Goal: Task Accomplishment & Management: Complete application form

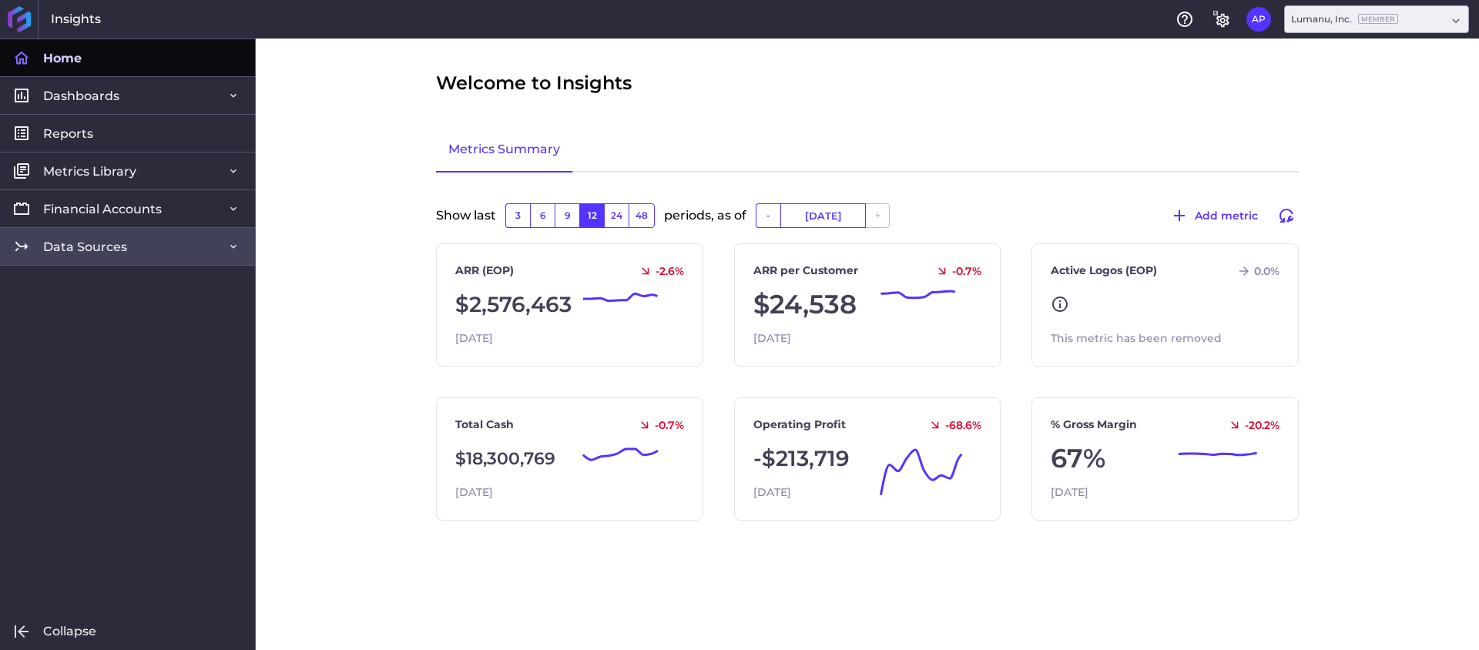
click at [199, 246] on link "Data Sources" at bounding box center [127, 246] width 255 height 38
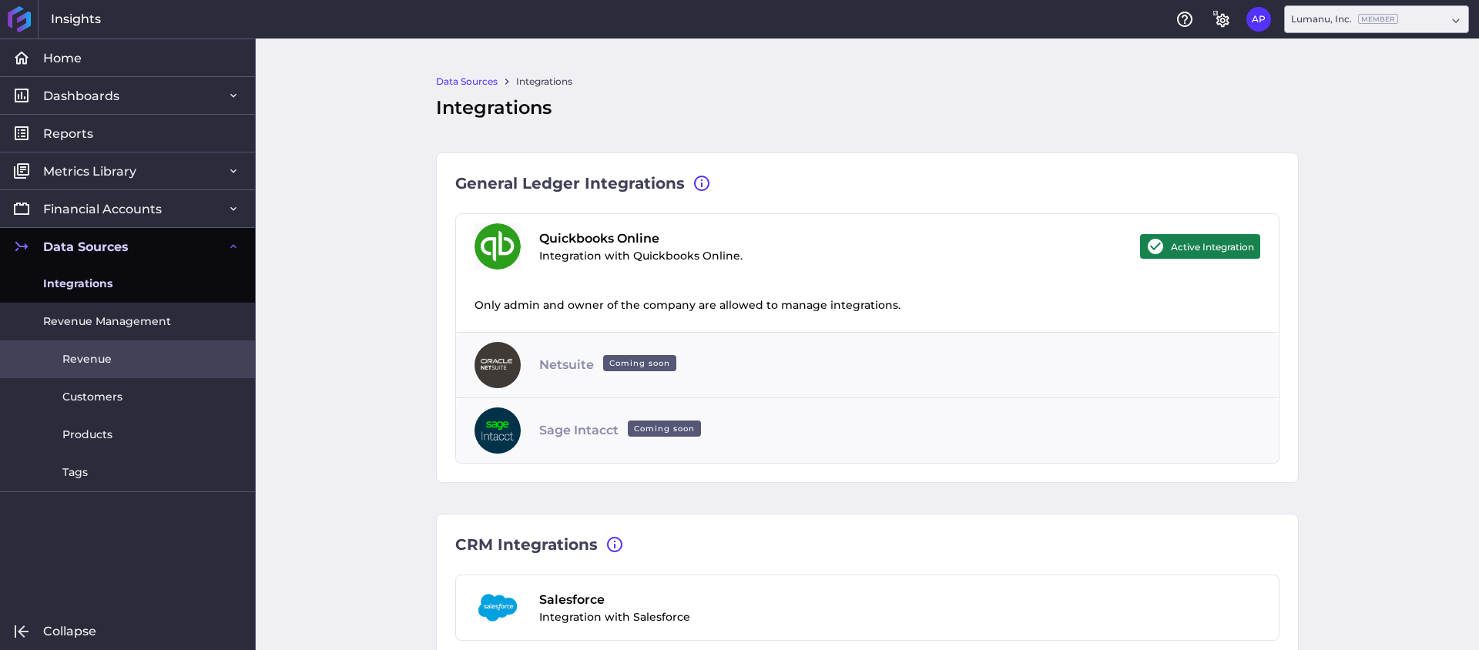
click at [122, 352] on link "Revenue" at bounding box center [127, 359] width 255 height 38
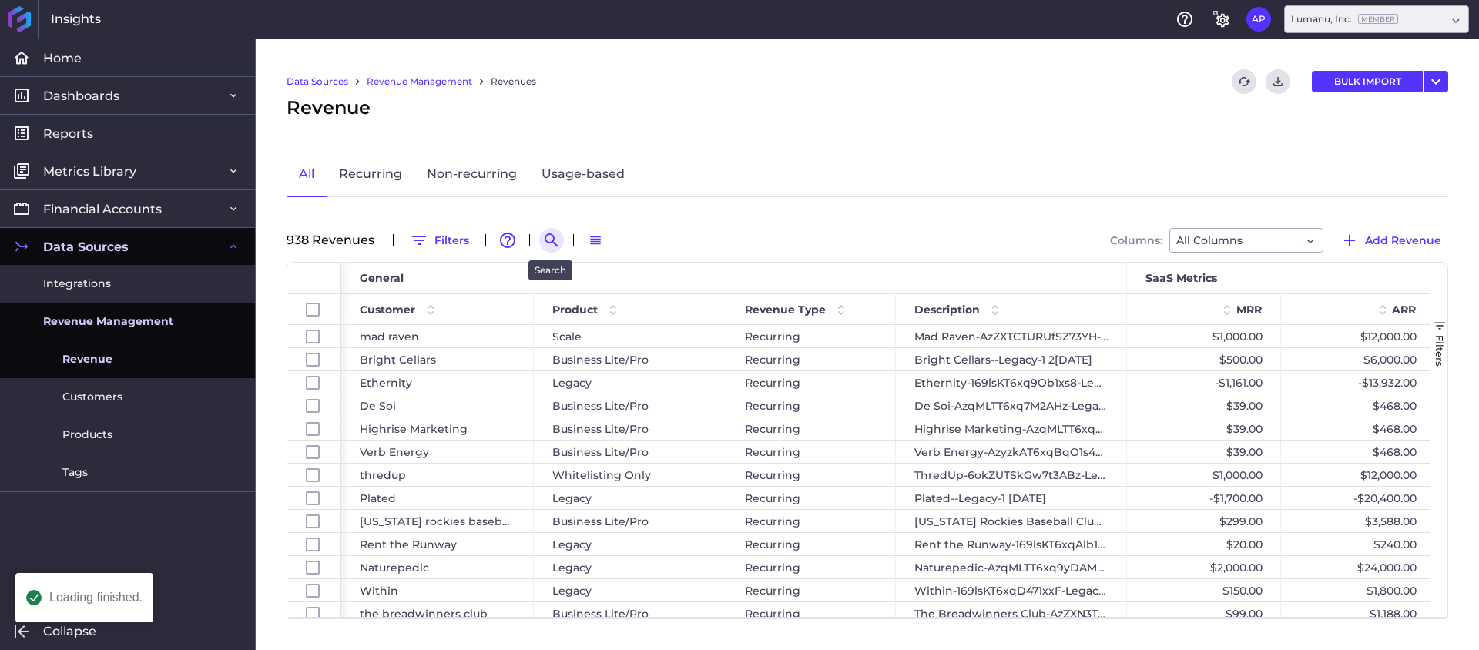
click at [543, 233] on icon "Search by" at bounding box center [551, 240] width 18 height 18
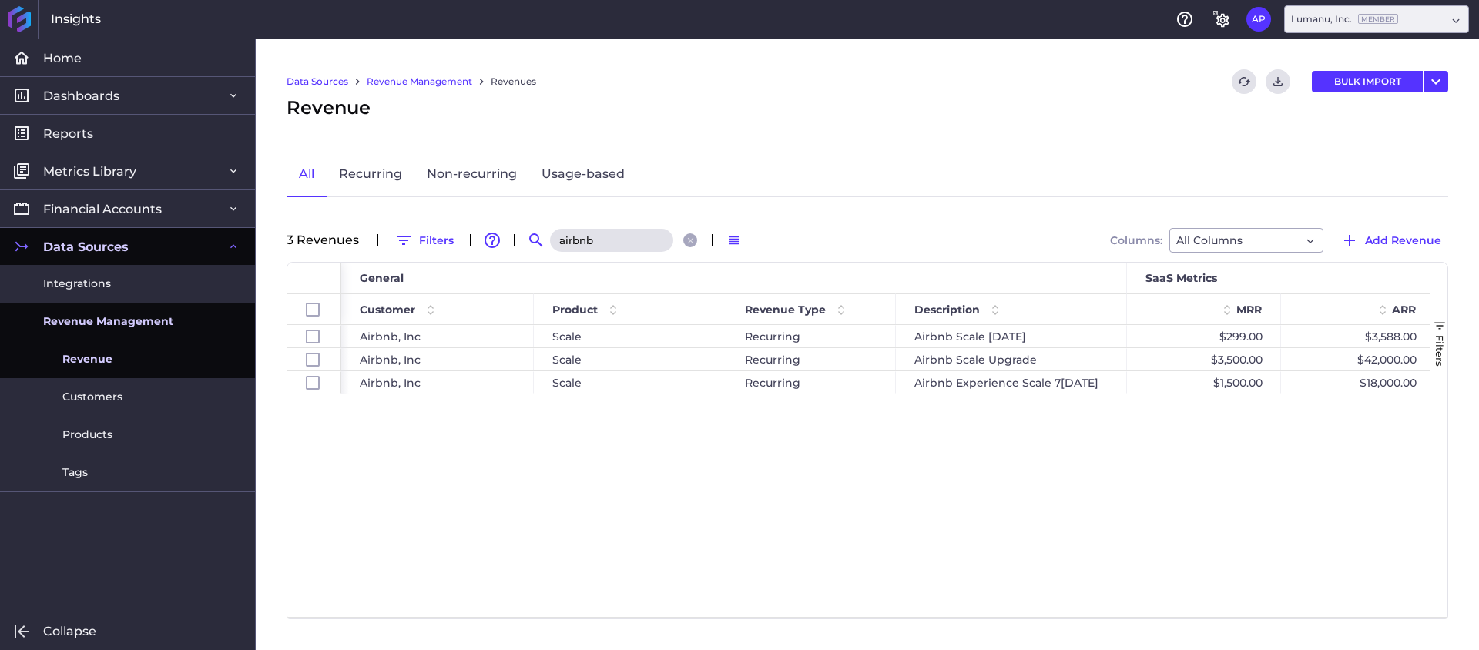
type input "airbnb"
click at [1270, 181] on div "All Recurring Non-recurring Usage-based" at bounding box center [868, 175] width 1162 height 45
click at [1395, 247] on span "Add Revenue" at bounding box center [1403, 240] width 76 height 17
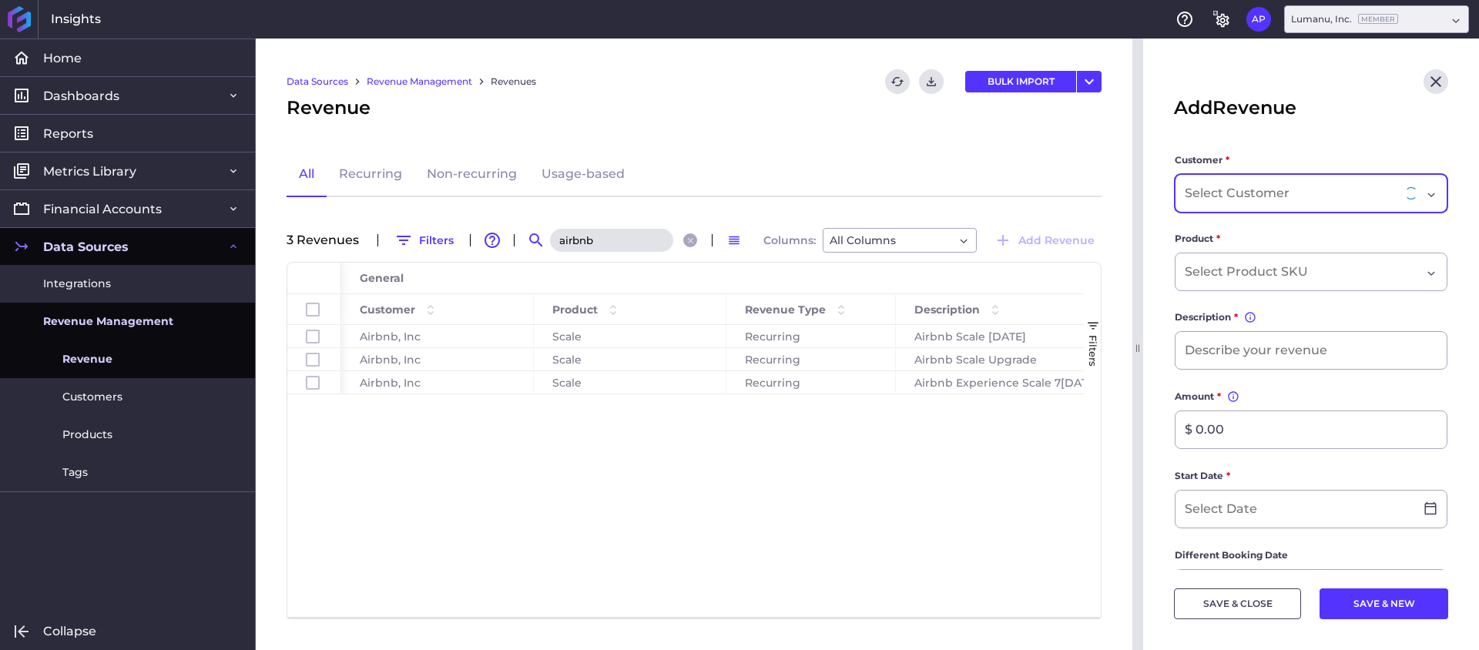
click at [1247, 197] on input "Dropdown select" at bounding box center [1239, 193] width 108 height 18
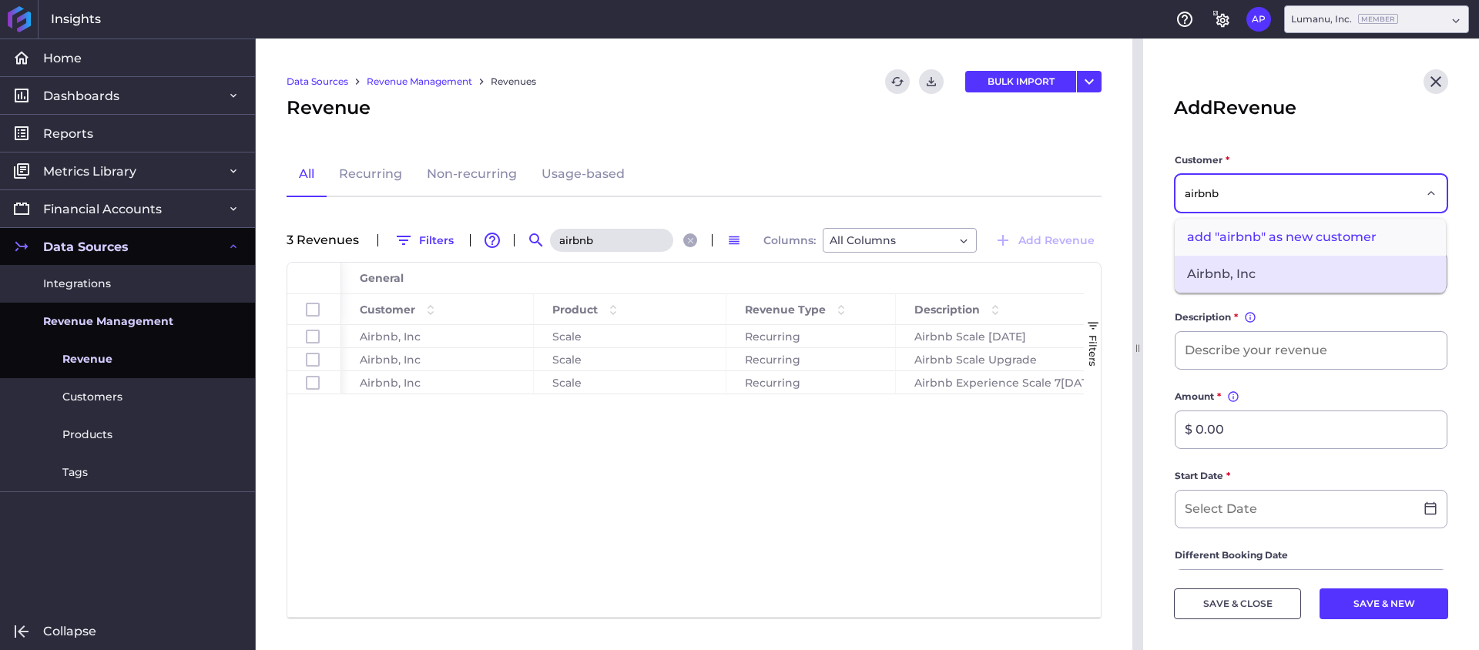
type input "airbnb"
click at [1246, 267] on span "Airbnb, Inc" at bounding box center [1310, 274] width 271 height 37
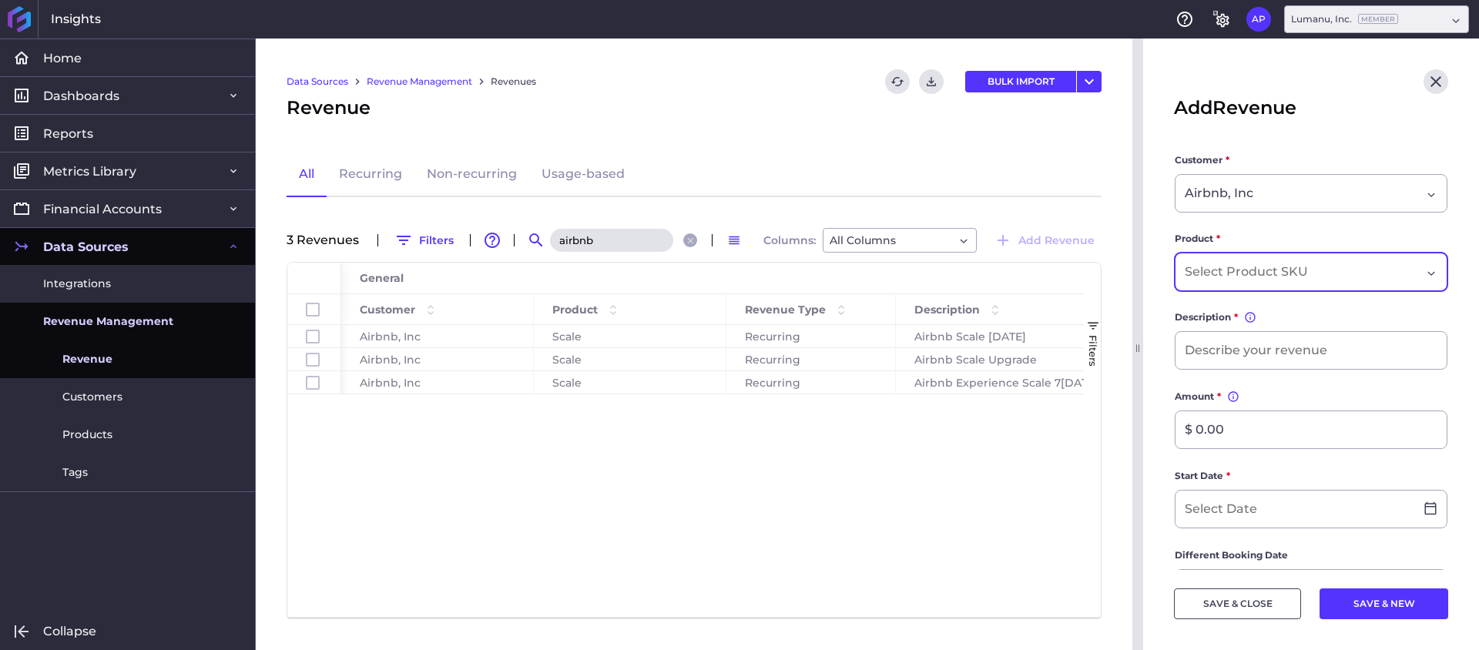
click at [1288, 268] on input "Dropdown select" at bounding box center [1249, 272] width 129 height 18
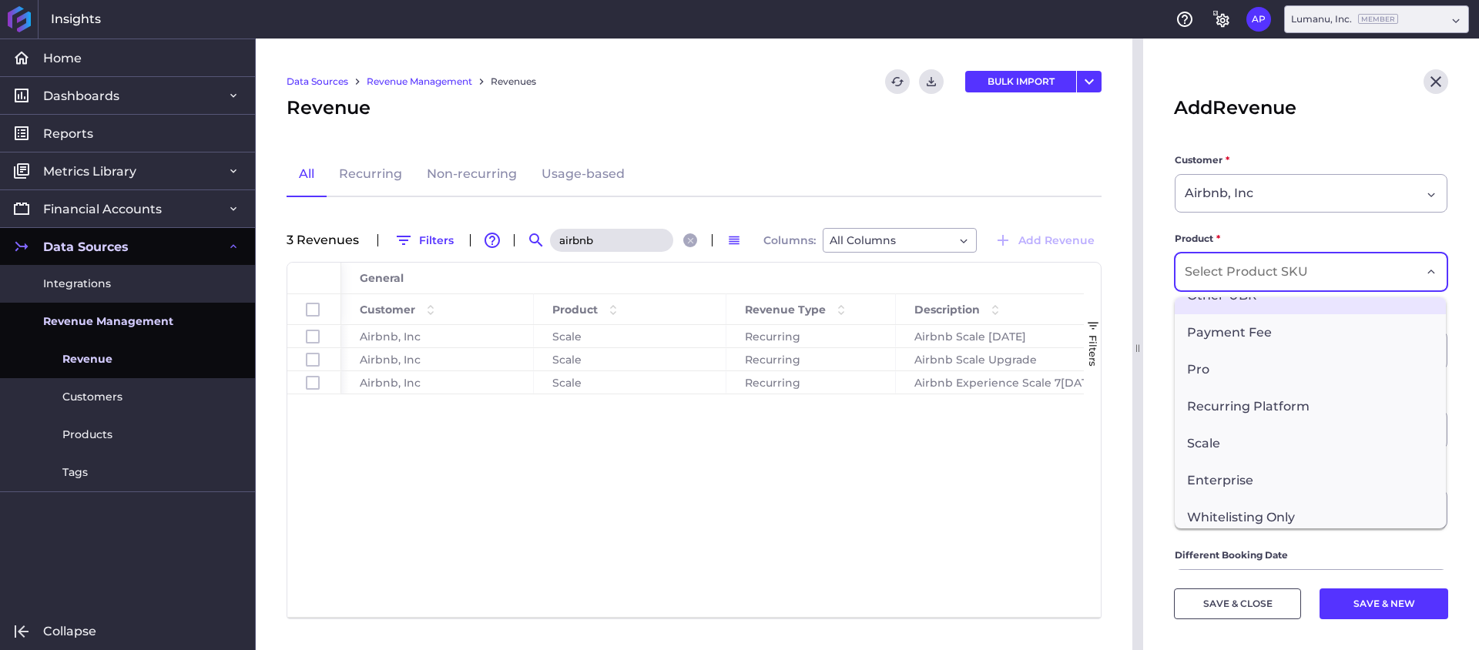
scroll to position [360, 0]
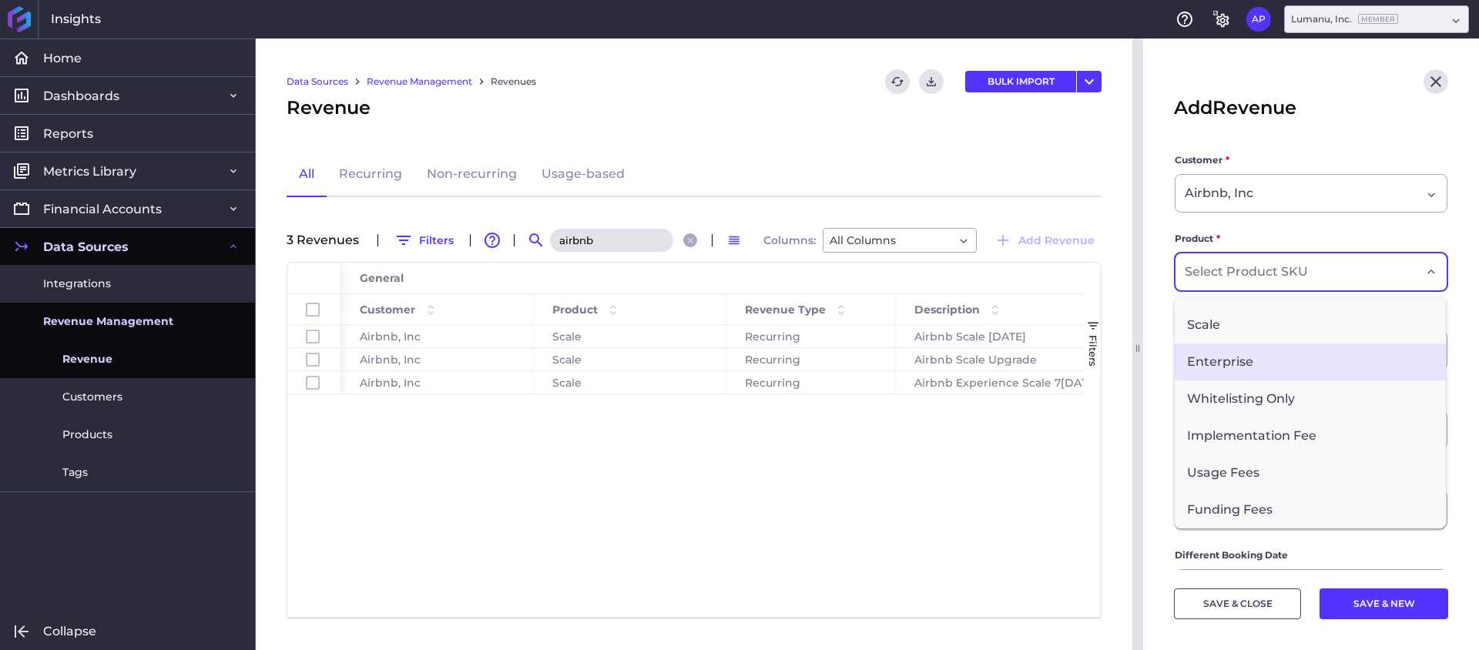
click at [1273, 344] on span "Enterprise" at bounding box center [1310, 362] width 271 height 37
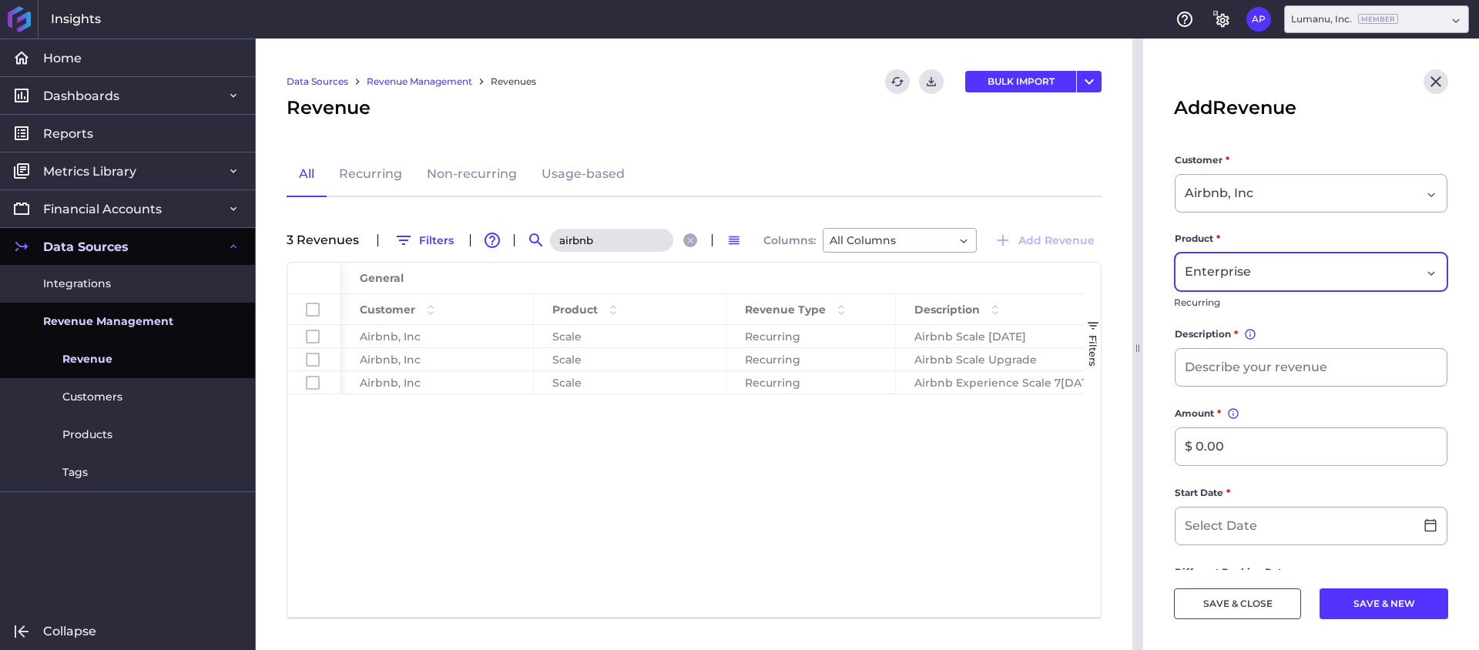
click at [1279, 283] on div "Enterprise" at bounding box center [1311, 272] width 273 height 39
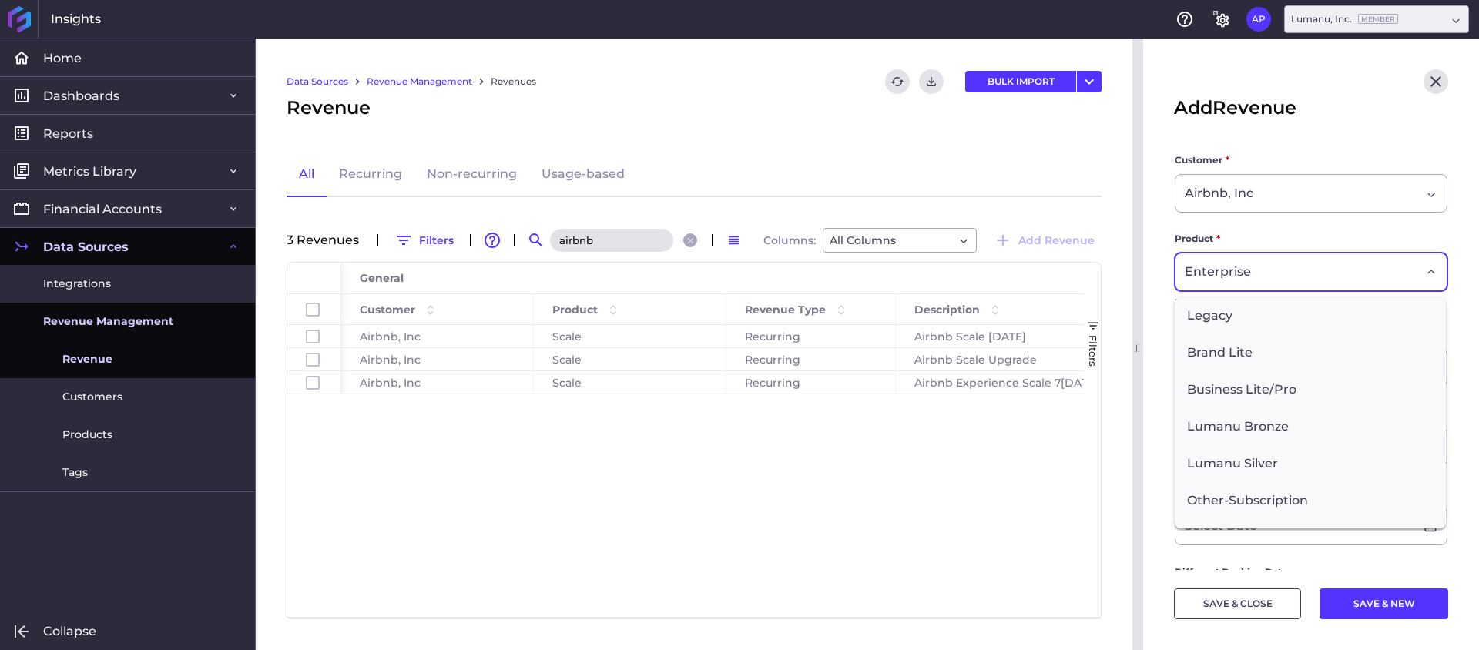
scroll to position [213, 0]
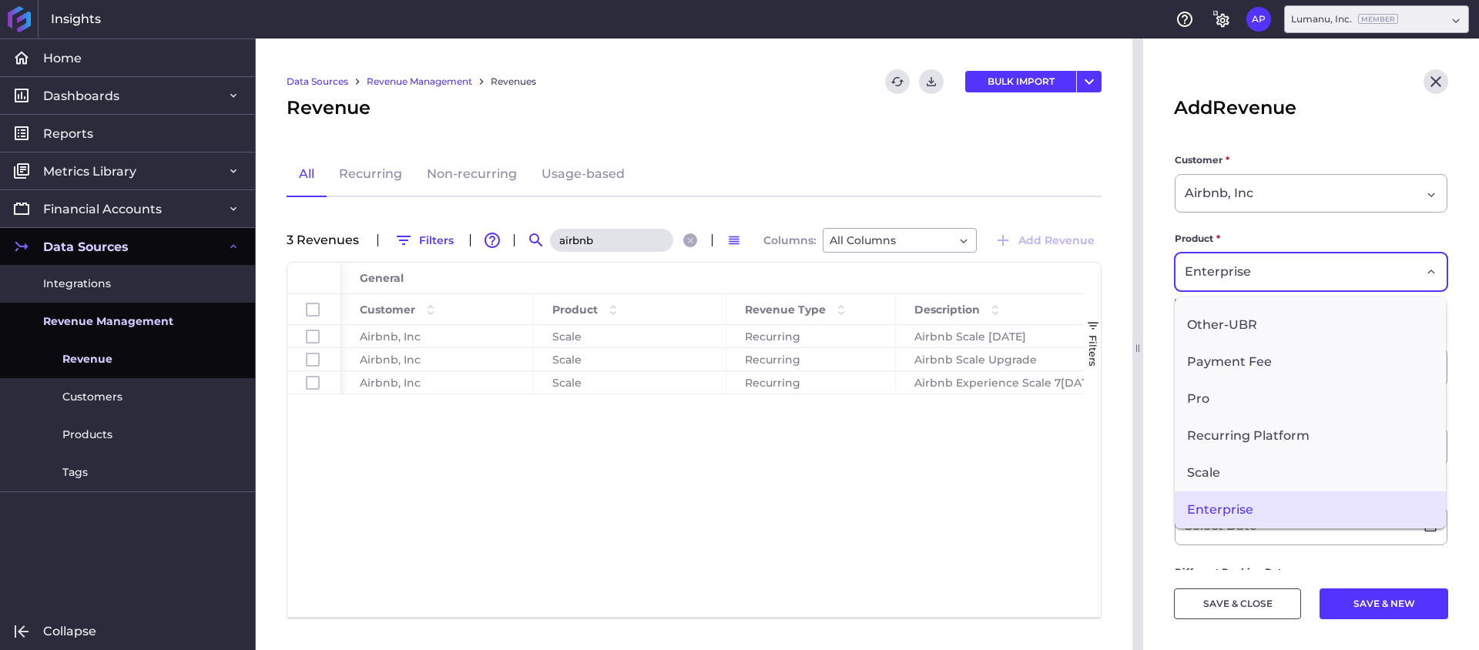
drag, startPoint x: 1241, startPoint y: 471, endPoint x: 1251, endPoint y: 469, distance: 10.1
click at [1241, 471] on span "Scale" at bounding box center [1310, 472] width 271 height 37
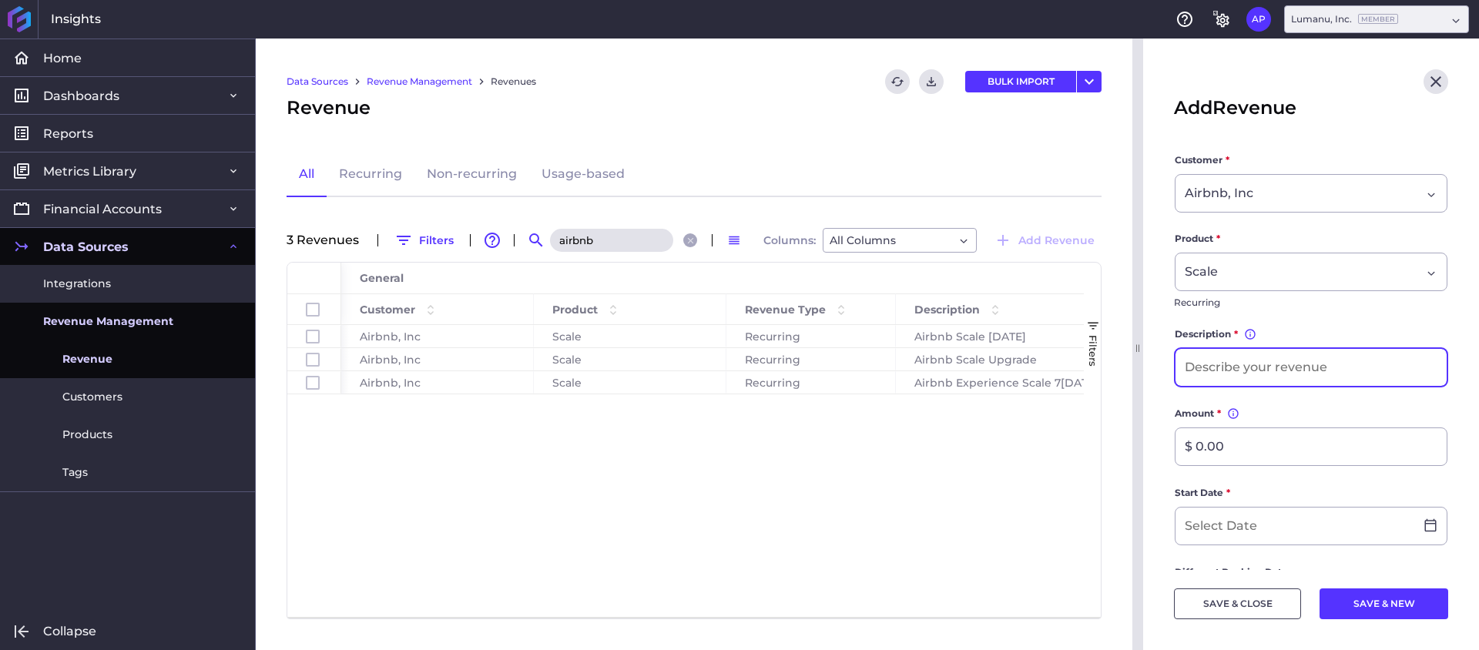
click at [1342, 373] on input at bounding box center [1310, 367] width 271 height 37
type input "Airbnb Influencer Scale [DATE]"
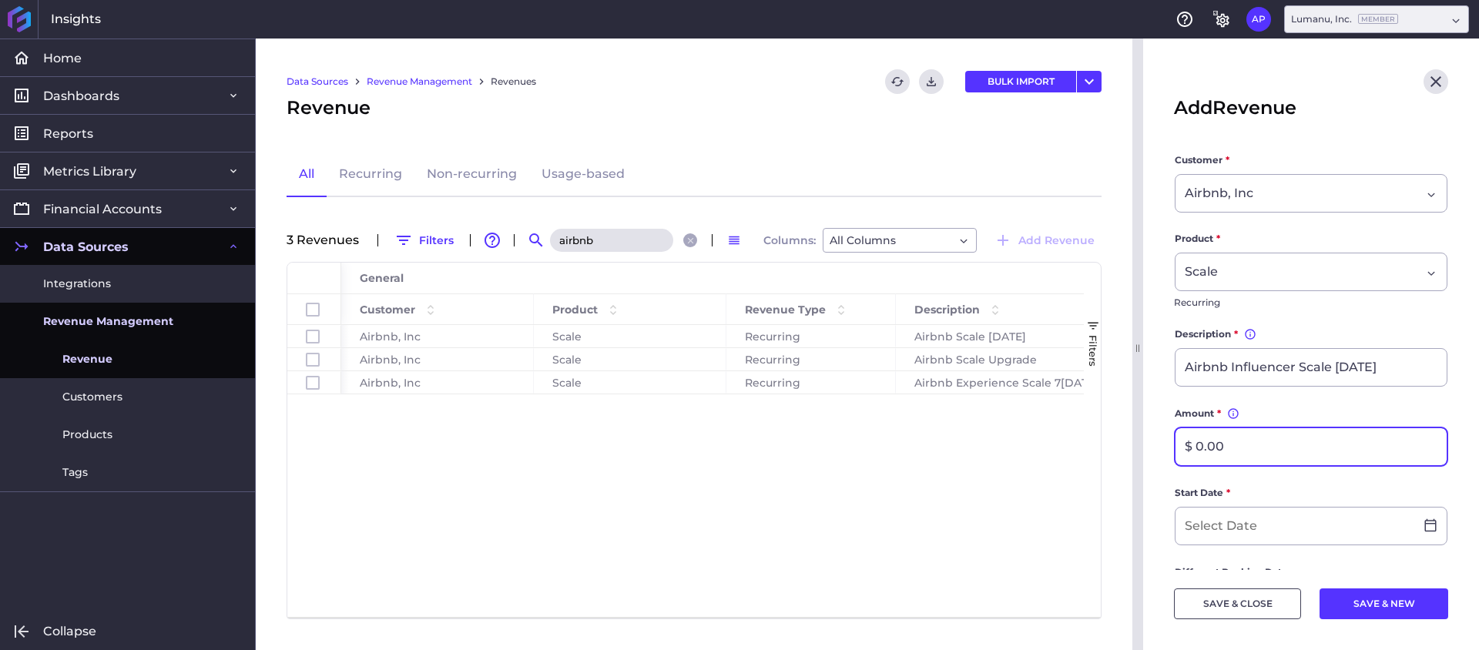
click at [1279, 440] on input "$ 0.00" at bounding box center [1310, 446] width 271 height 37
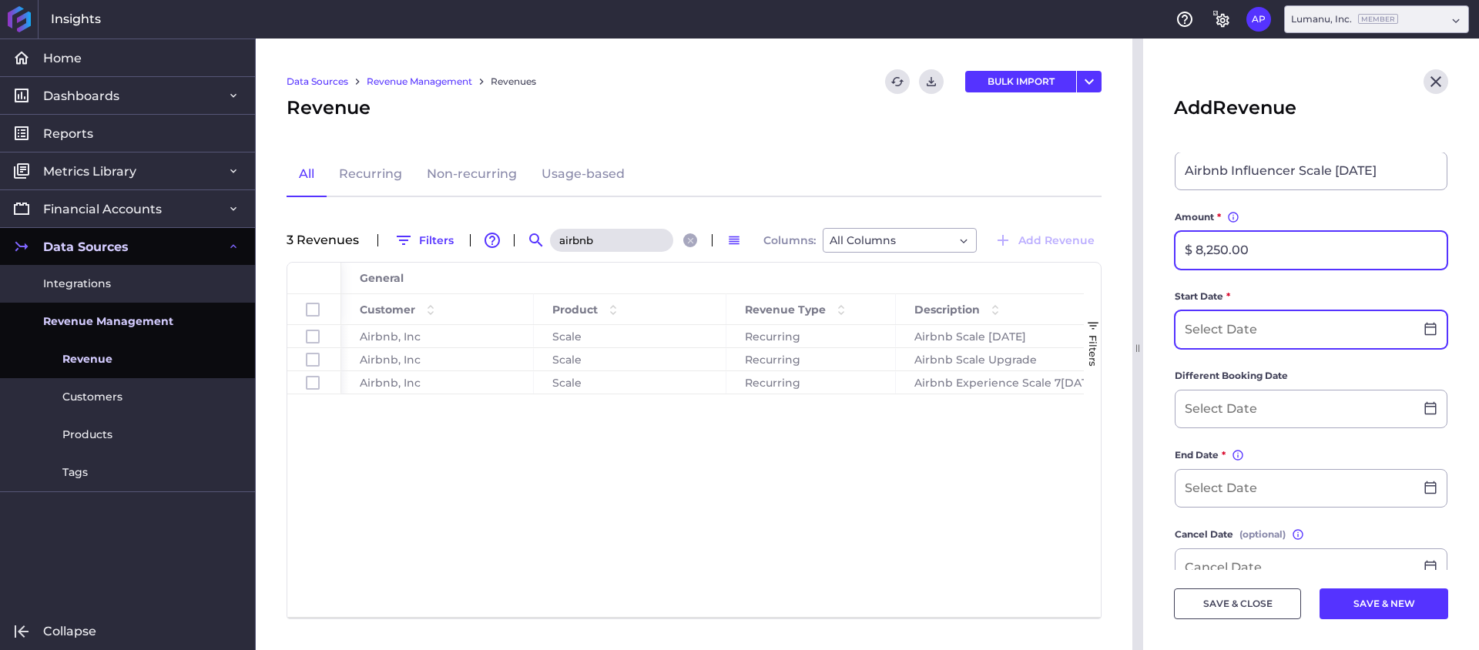
type input "$ 8,250.00"
click at [1317, 327] on input at bounding box center [1294, 329] width 239 height 37
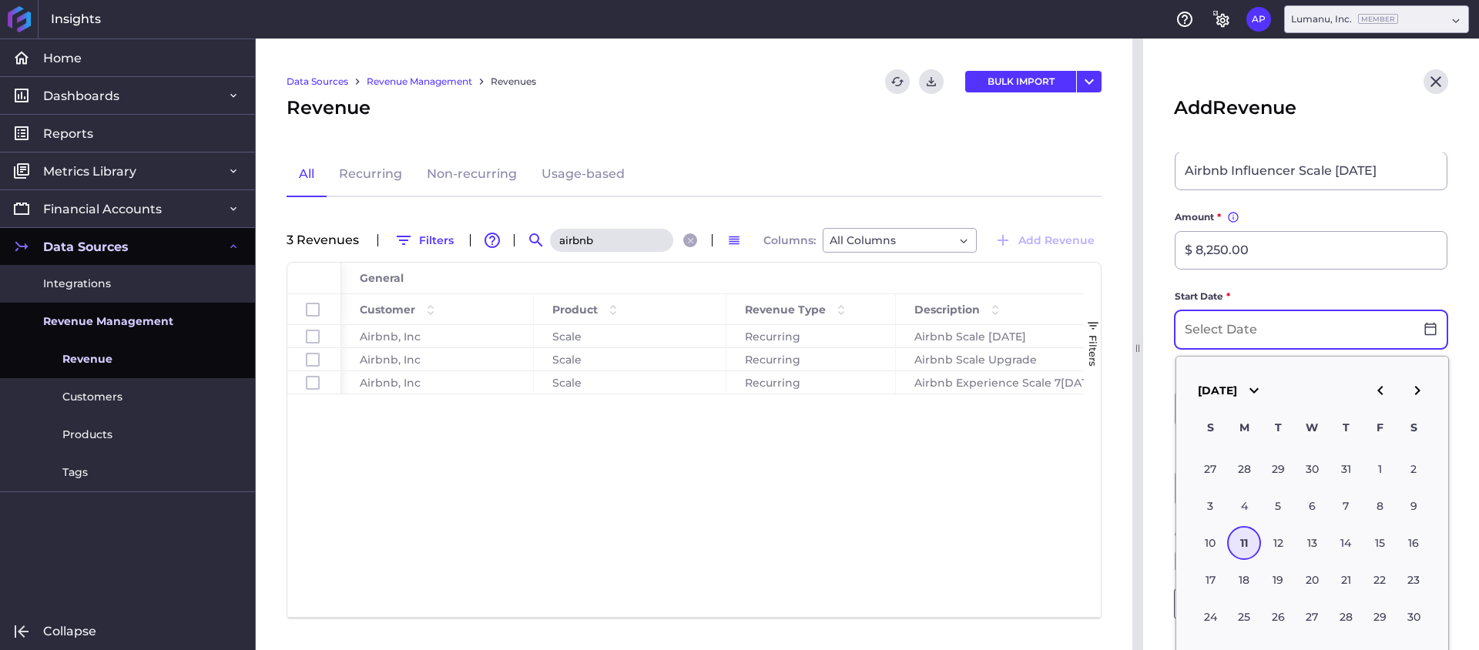
scroll to position [196, 0]
type input "[DATE]"
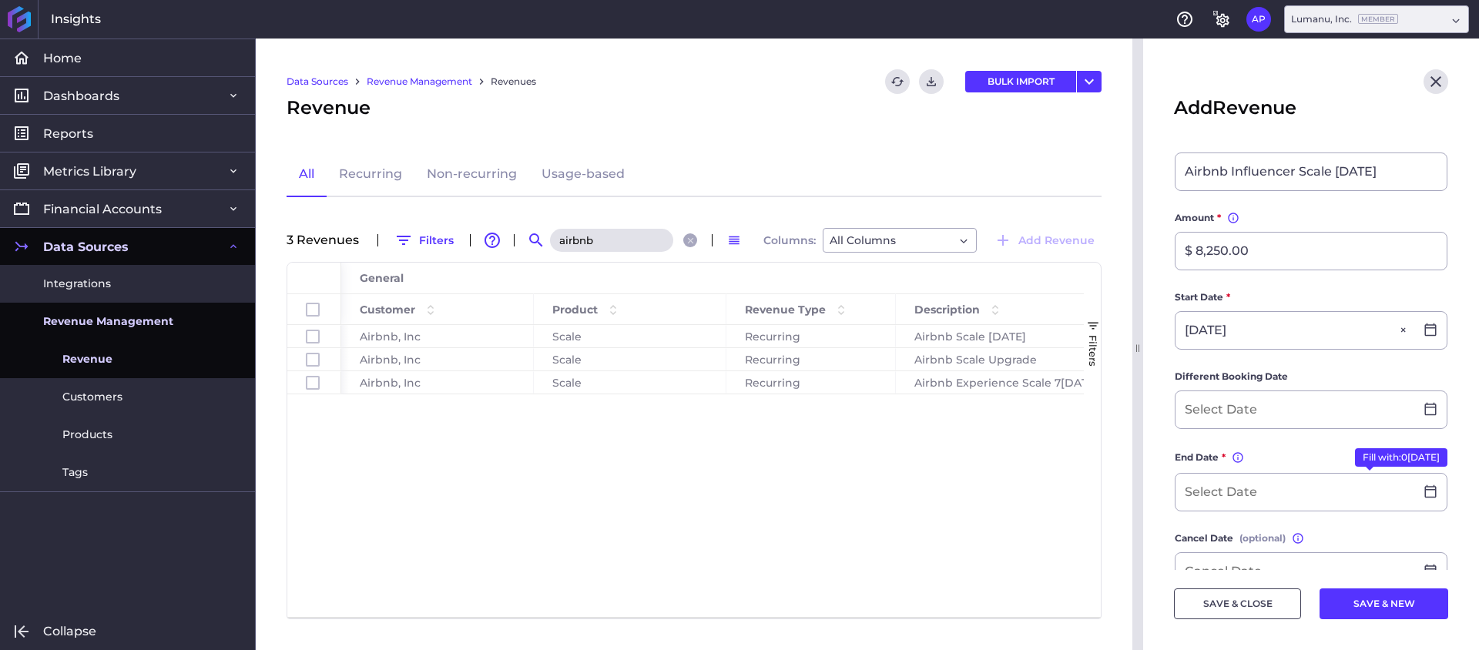
click at [1366, 285] on form "Customer * Airbnb, Inc Product * Scale Recurring Description * You can change t…" at bounding box center [1311, 417] width 274 height 920
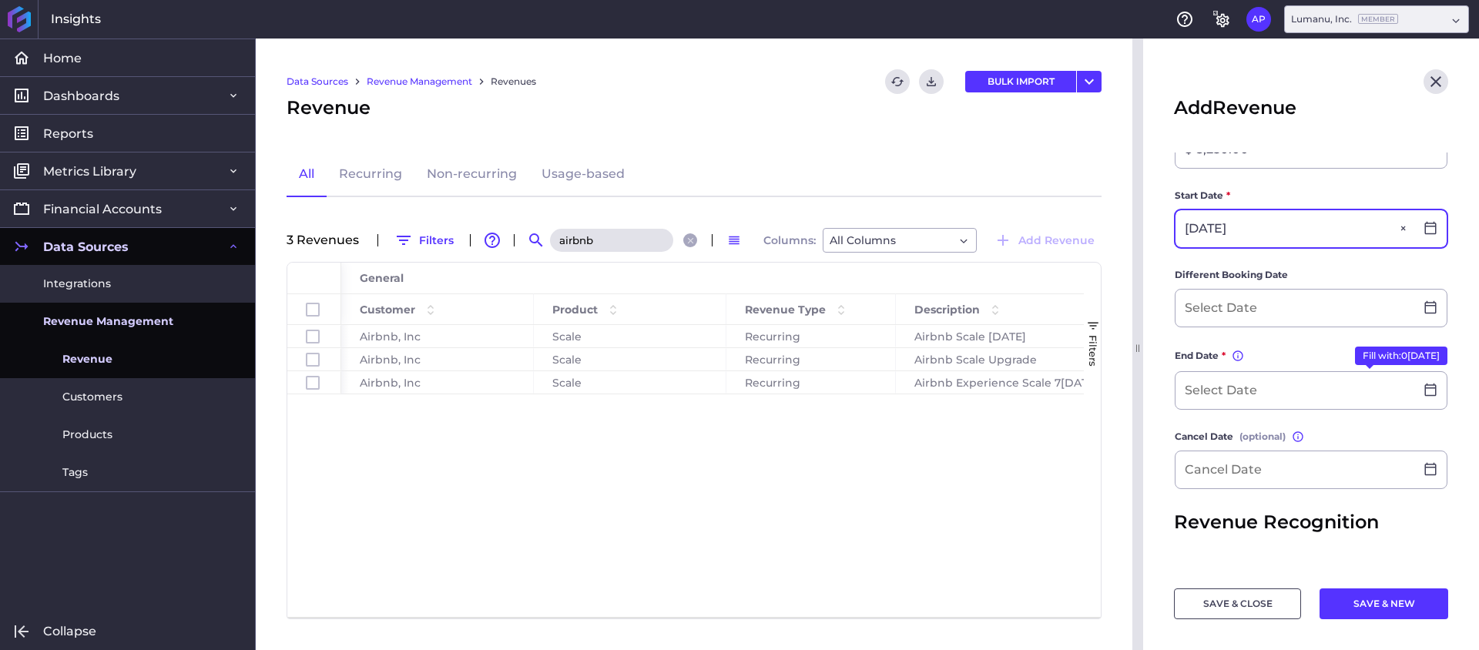
scroll to position [350, 0]
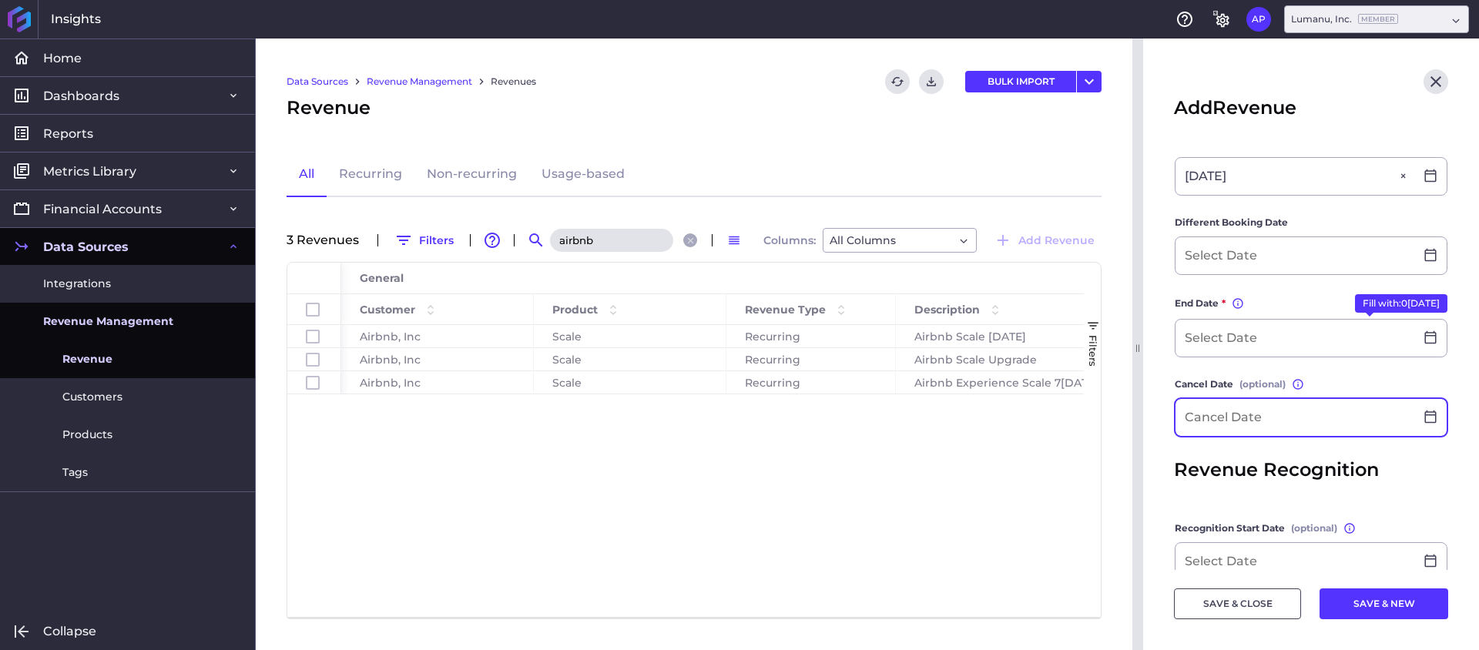
click at [1215, 431] on input at bounding box center [1294, 417] width 239 height 37
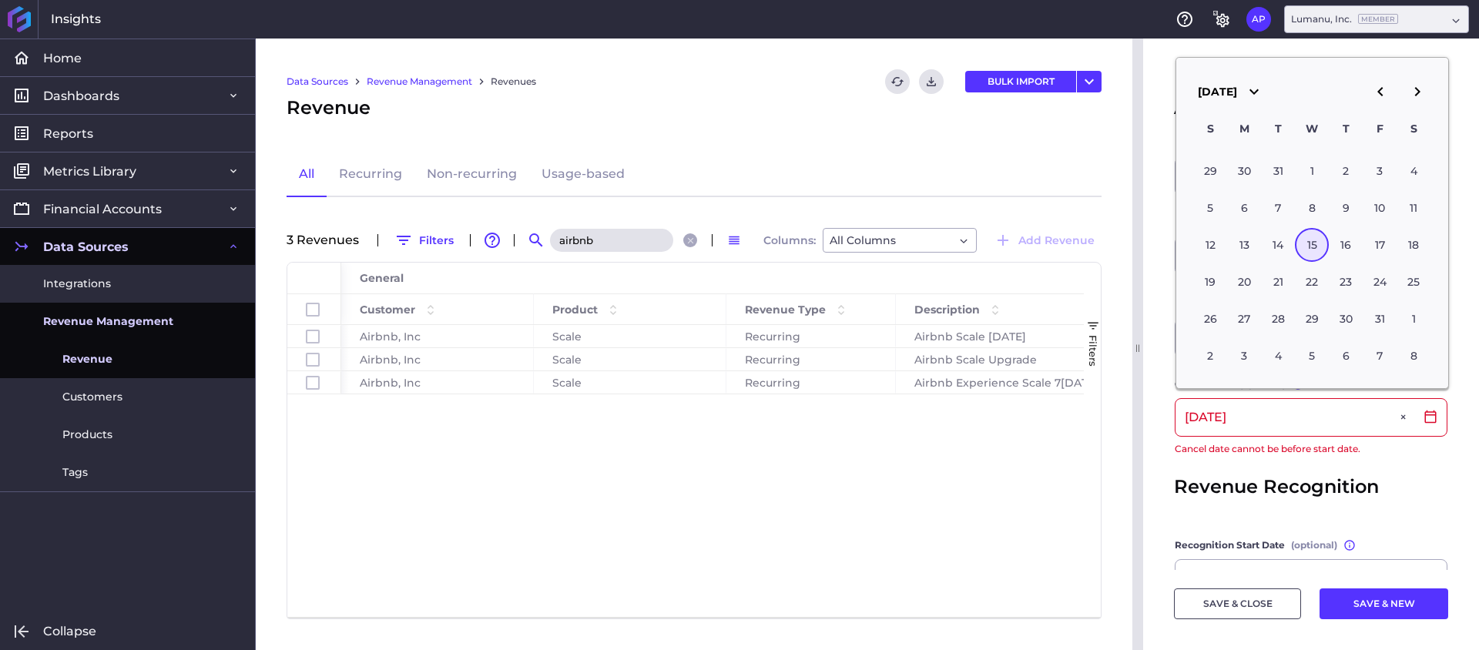
type input "[DATE]"
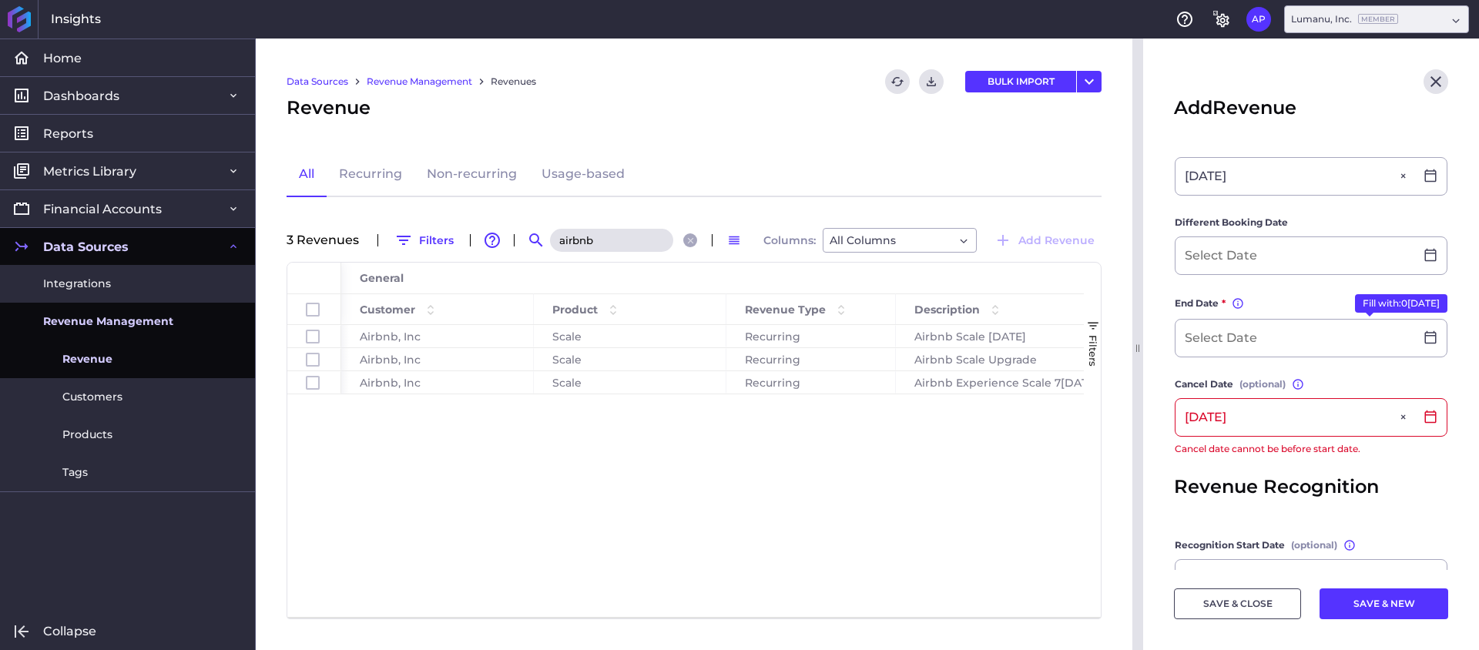
click at [1290, 501] on form "Customer * Airbnb, Inc Product * Scale Recurring Description * You can change t…" at bounding box center [1311, 271] width 274 height 937
click at [1277, 336] on input at bounding box center [1294, 338] width 239 height 37
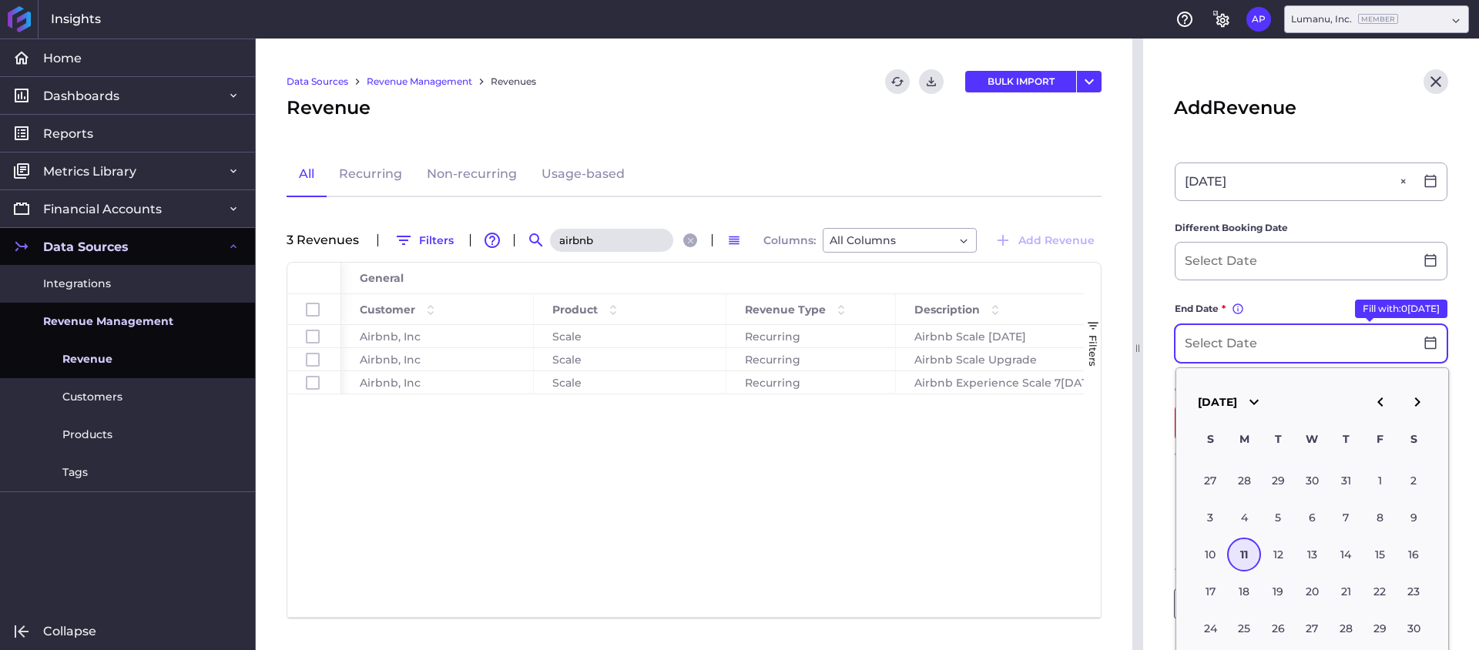
scroll to position [338, 0]
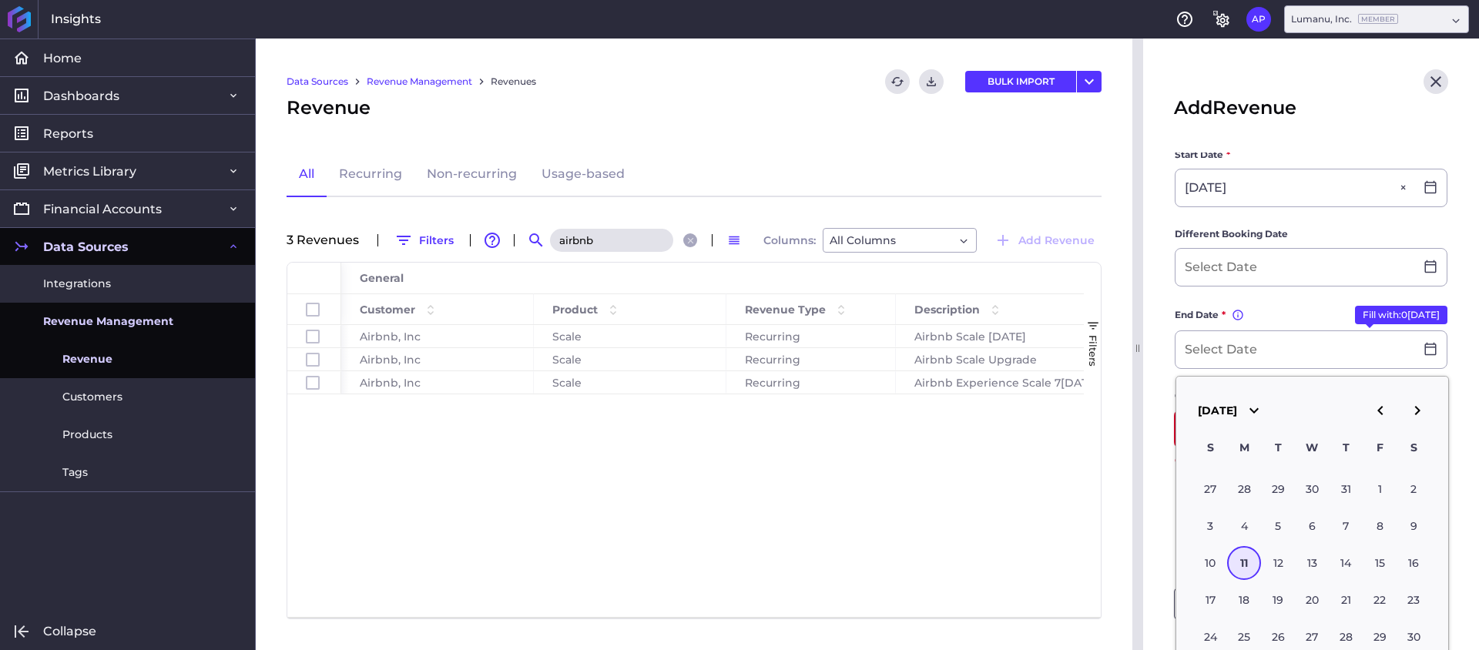
drag, startPoint x: 1159, startPoint y: 396, endPoint x: 1247, endPoint y: 414, distance: 90.5
click at [1158, 396] on main "Customer * Airbnb, Inc Product * Scale Recurring Description * You can change t…" at bounding box center [1311, 283] width 336 height 938
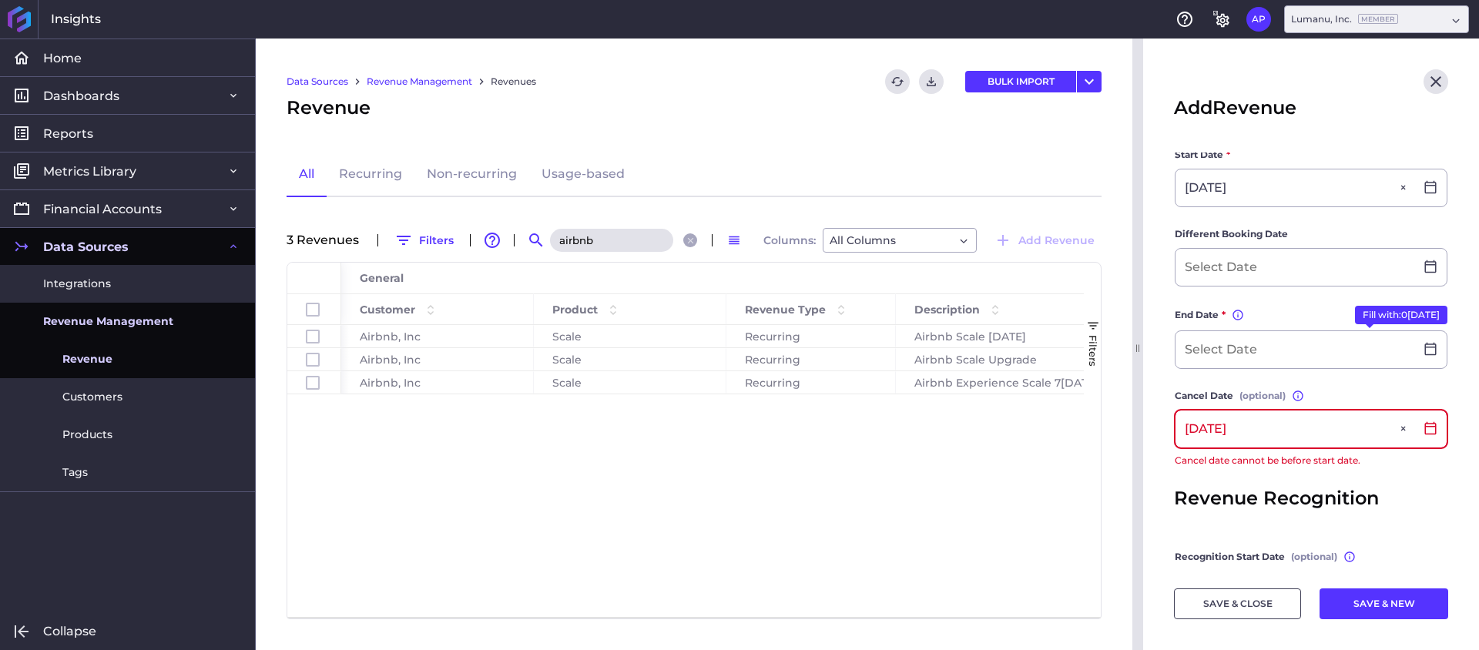
click at [1283, 417] on input "[DATE]" at bounding box center [1294, 429] width 239 height 37
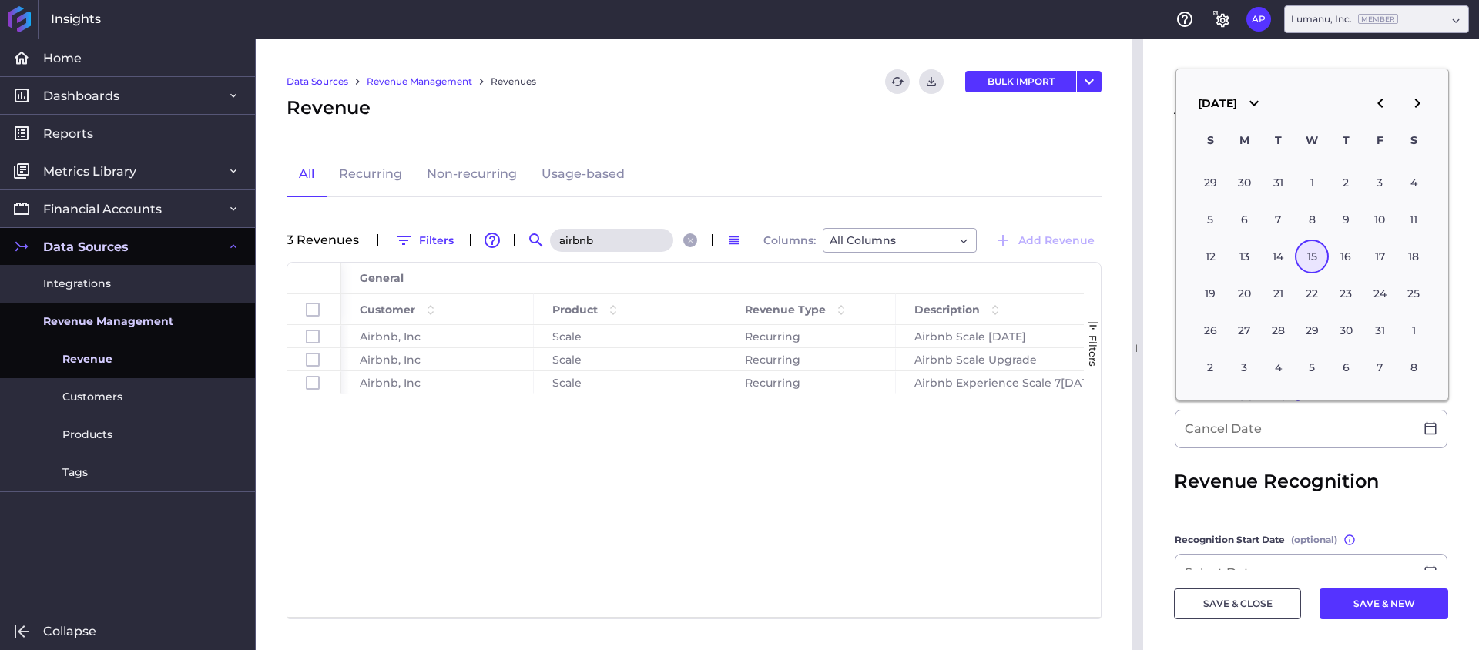
click at [1287, 485] on span "Revenue Recognition" at bounding box center [1276, 482] width 205 height 28
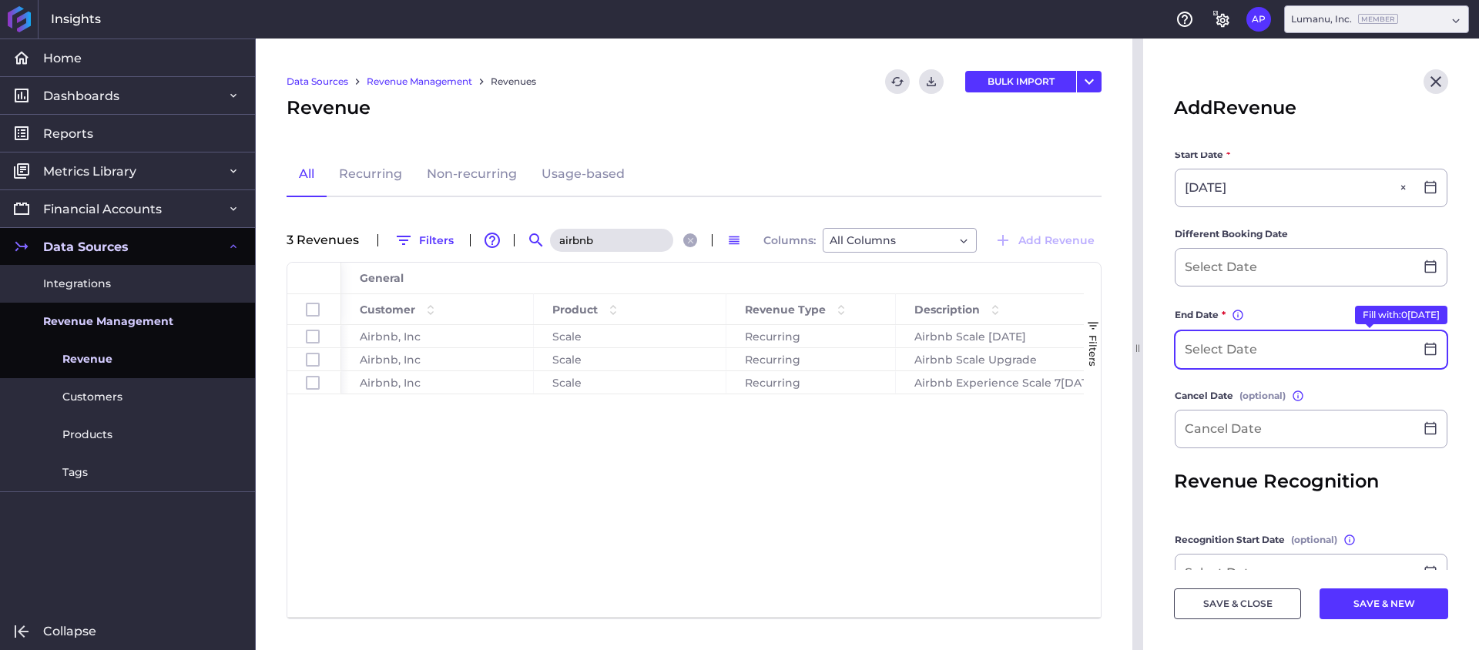
click at [1260, 344] on input at bounding box center [1294, 349] width 239 height 37
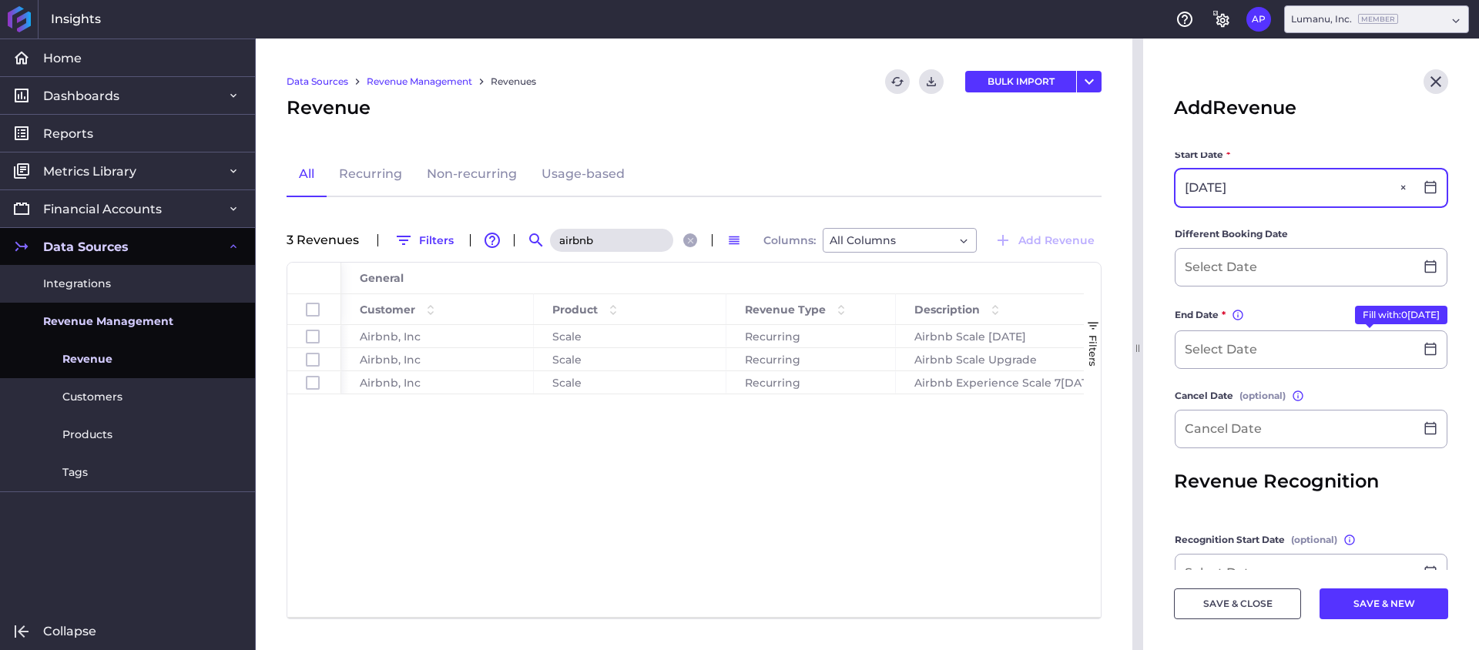
click at [1274, 189] on input "[DATE]" at bounding box center [1294, 187] width 239 height 37
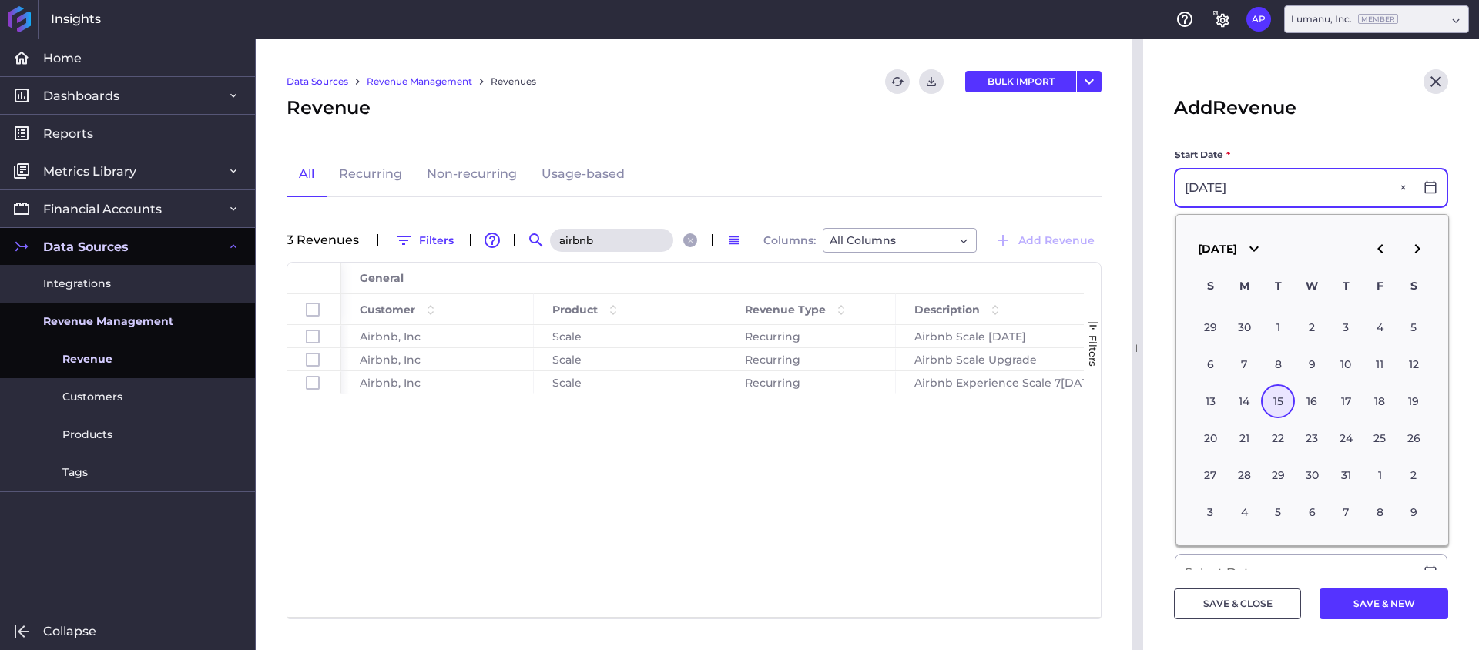
scroll to position [336, 0]
type input "0[DATE]"
drag, startPoint x: 1296, startPoint y: 139, endPoint x: 1160, endPoint y: 307, distance: 216.3
click at [1296, 139] on header "Add Revenue" at bounding box center [1311, 96] width 336 height 114
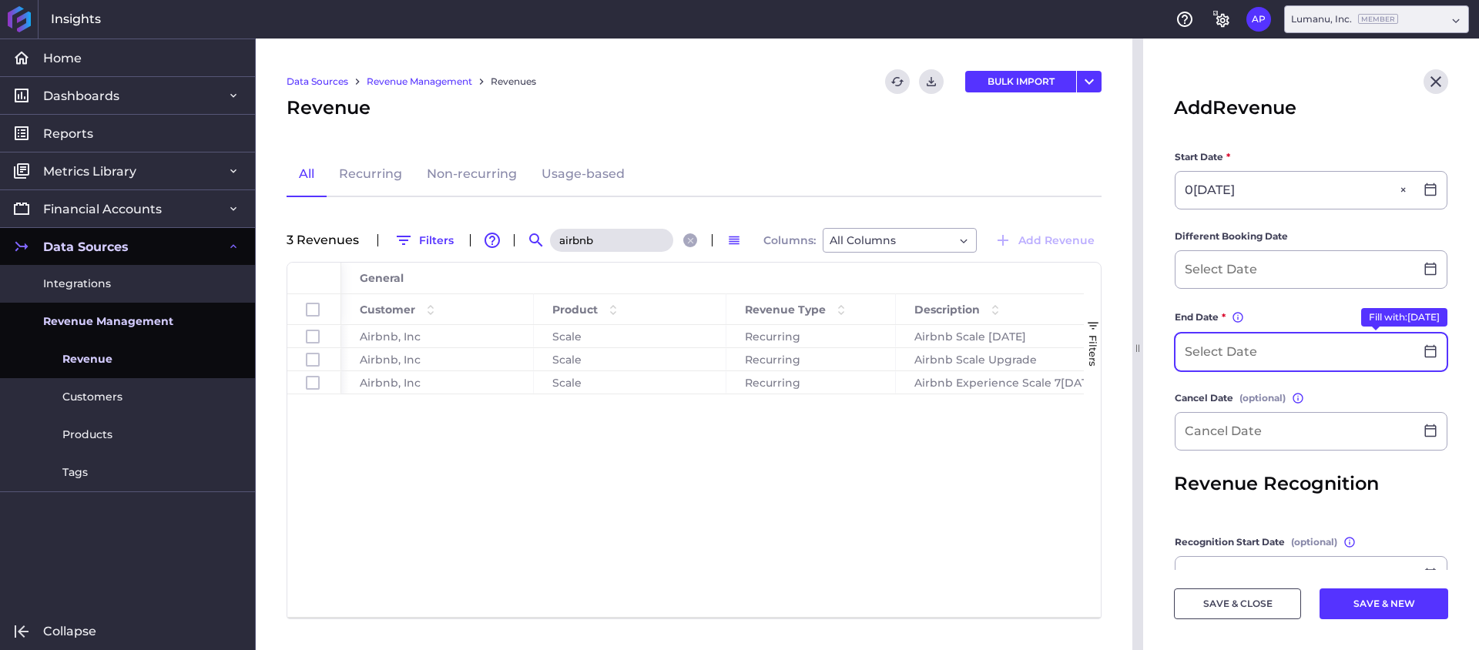
click at [1199, 344] on input at bounding box center [1294, 352] width 239 height 37
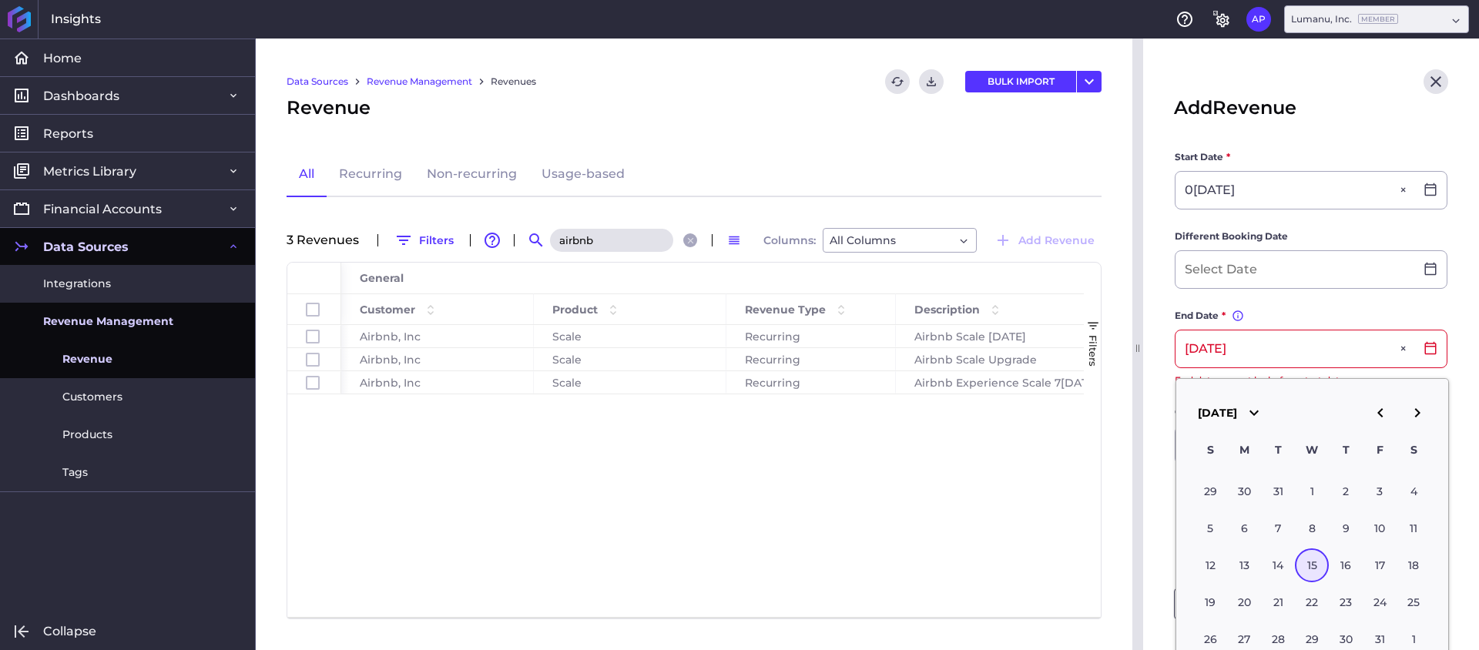
type input "[DATE]"
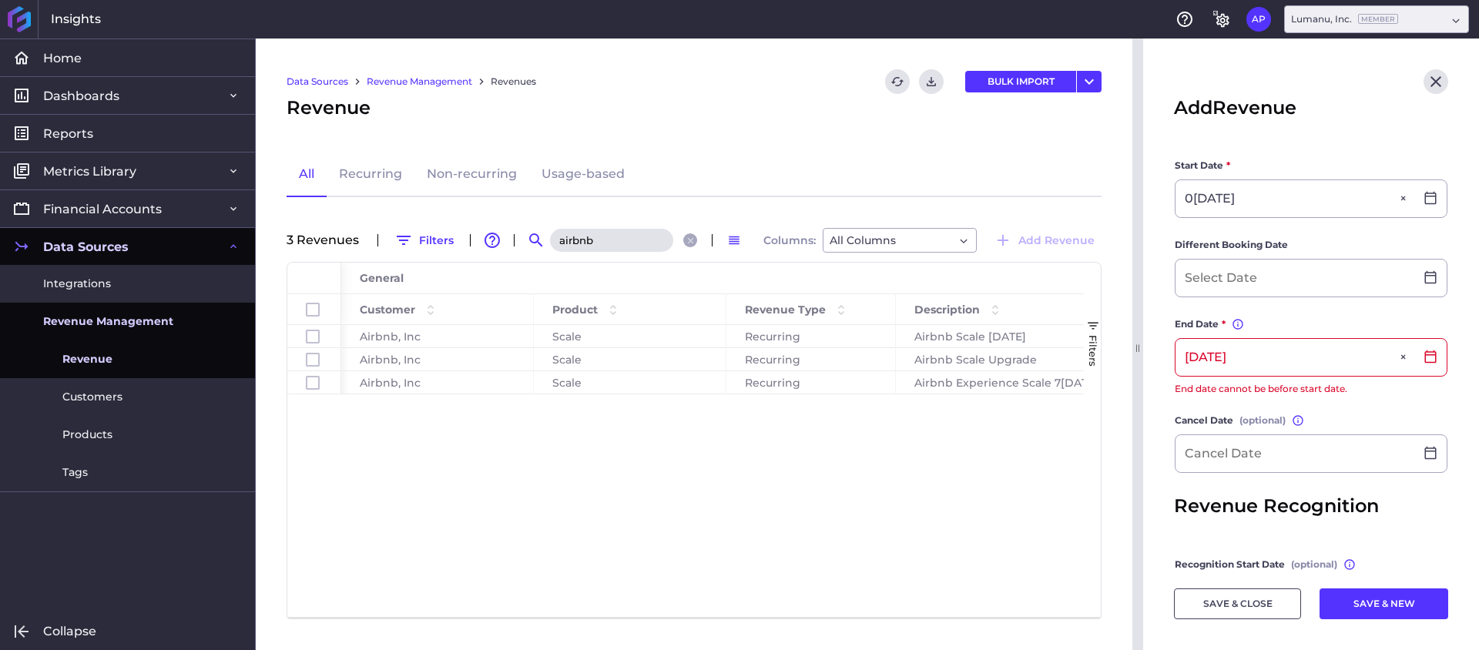
scroll to position [330, 0]
click at [1261, 306] on form "Customer * Airbnb, Inc Product * Scale Recurring Description * You can change t…" at bounding box center [1311, 291] width 274 height 934
click at [1270, 273] on input at bounding box center [1294, 275] width 239 height 37
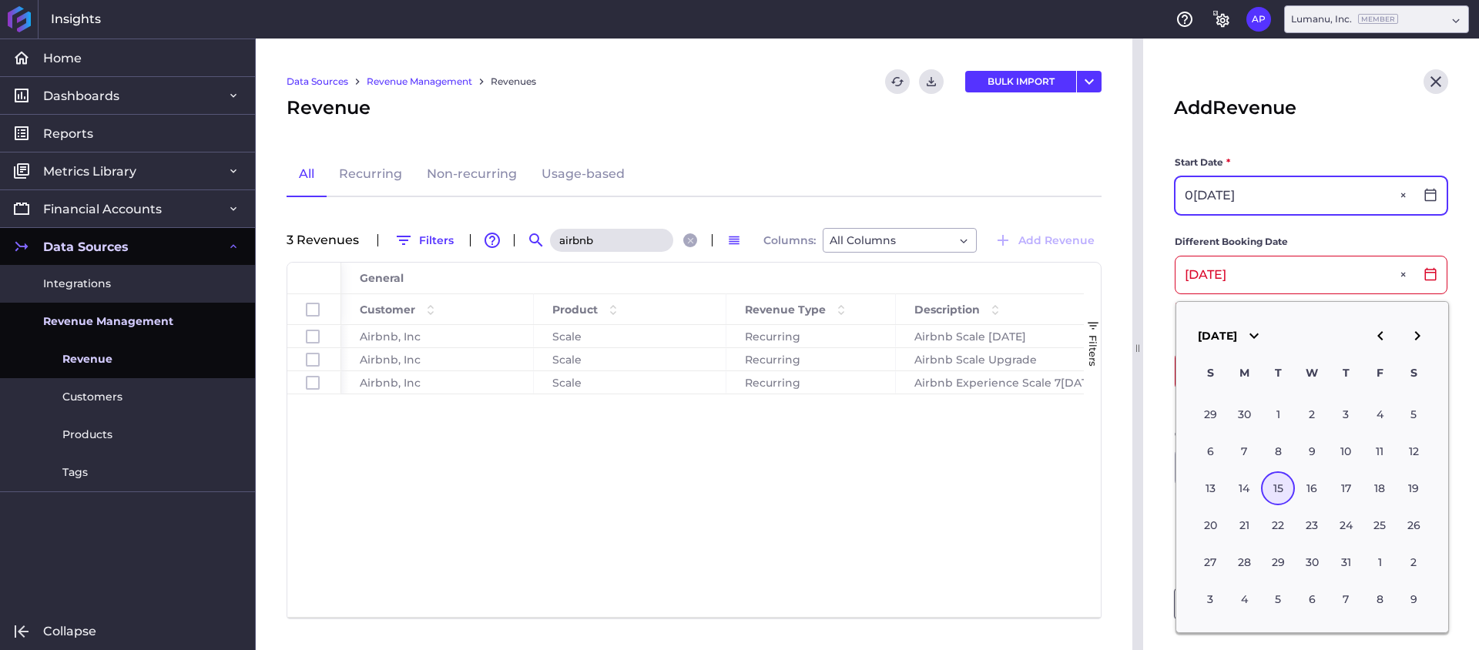
type input "[DATE]"
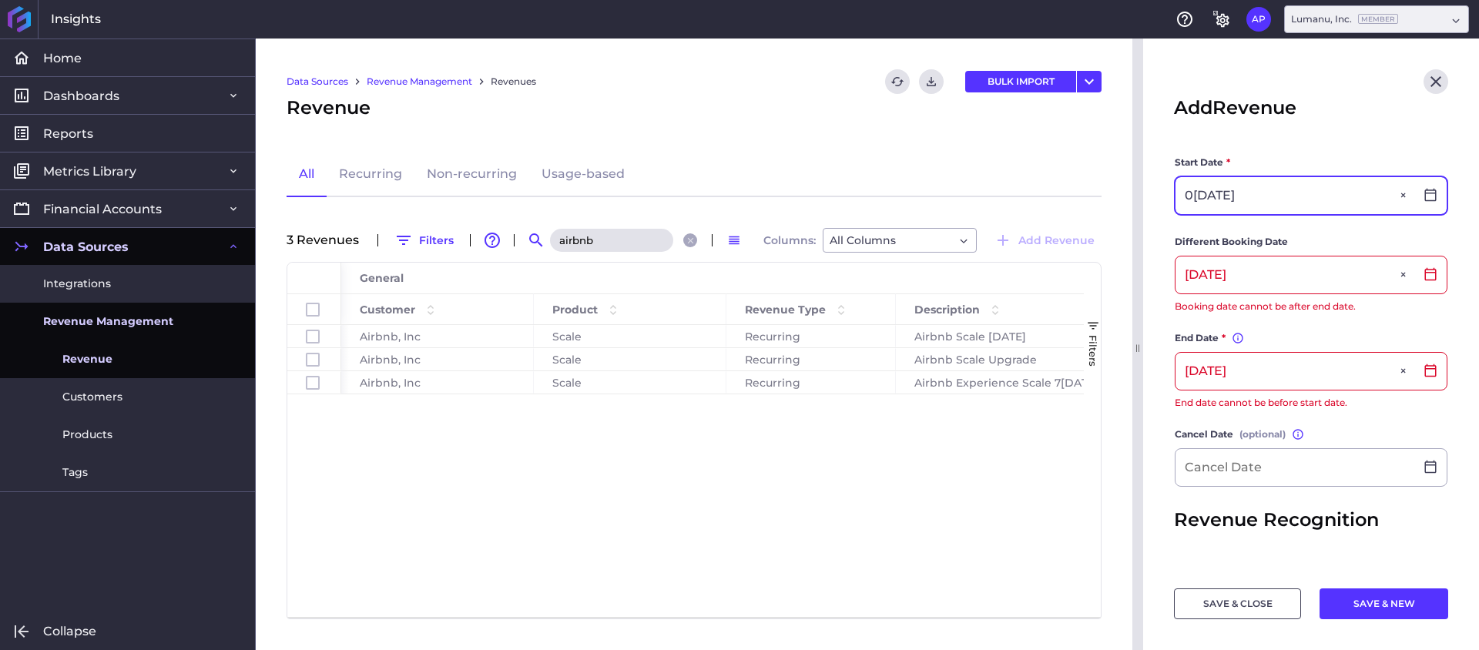
click at [1270, 201] on input "0[DATE]" at bounding box center [1294, 195] width 239 height 37
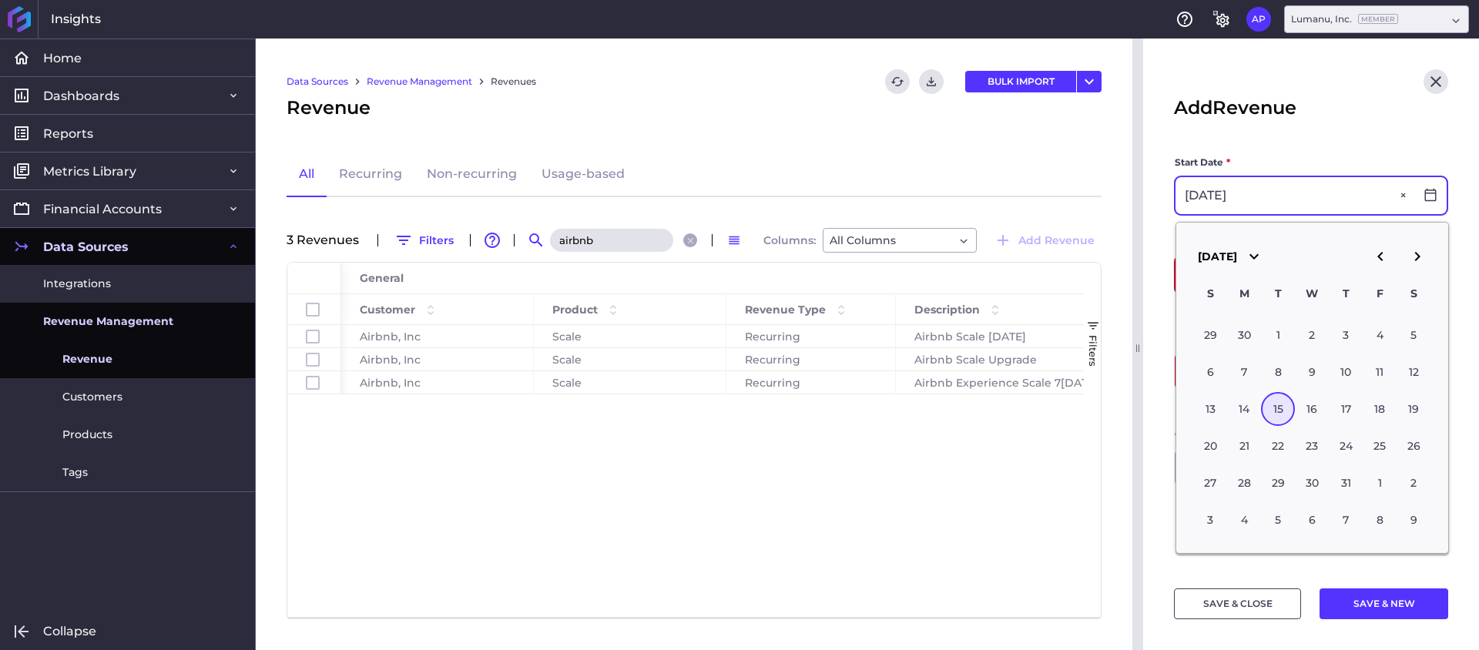
type input "[DATE]"
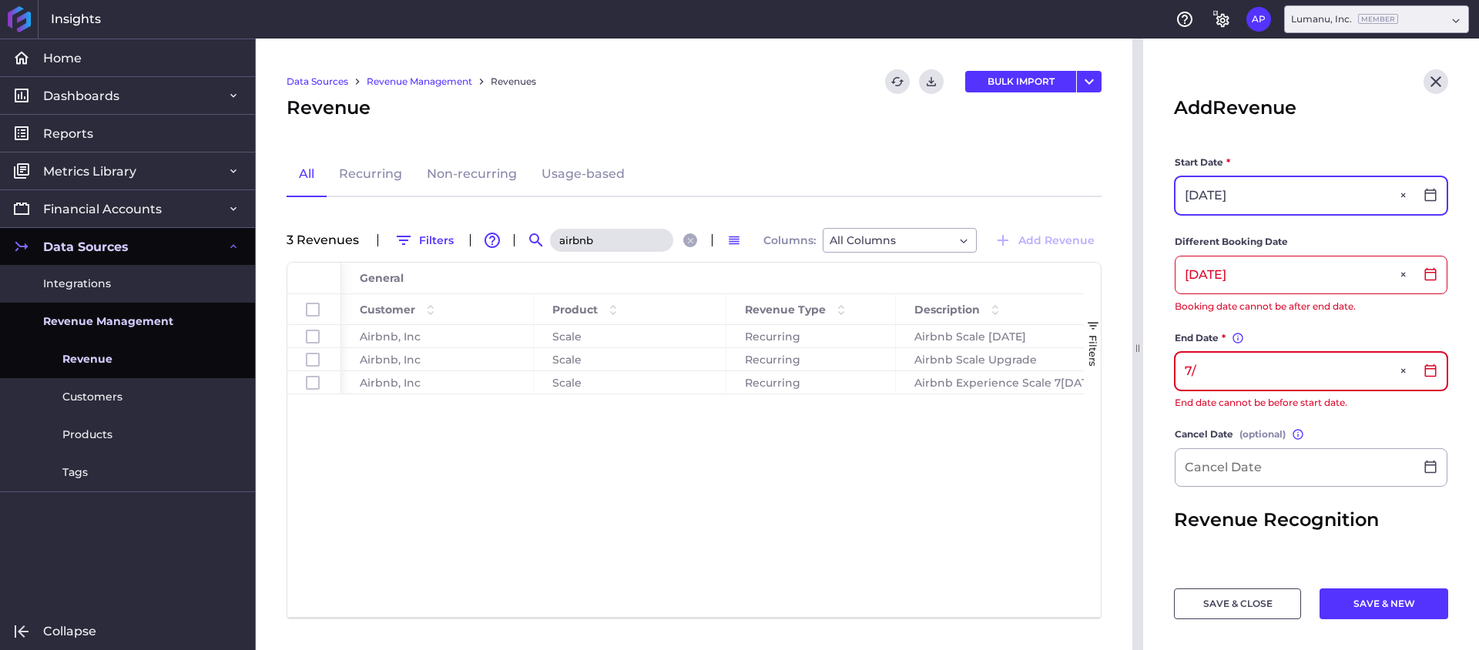
type input "7"
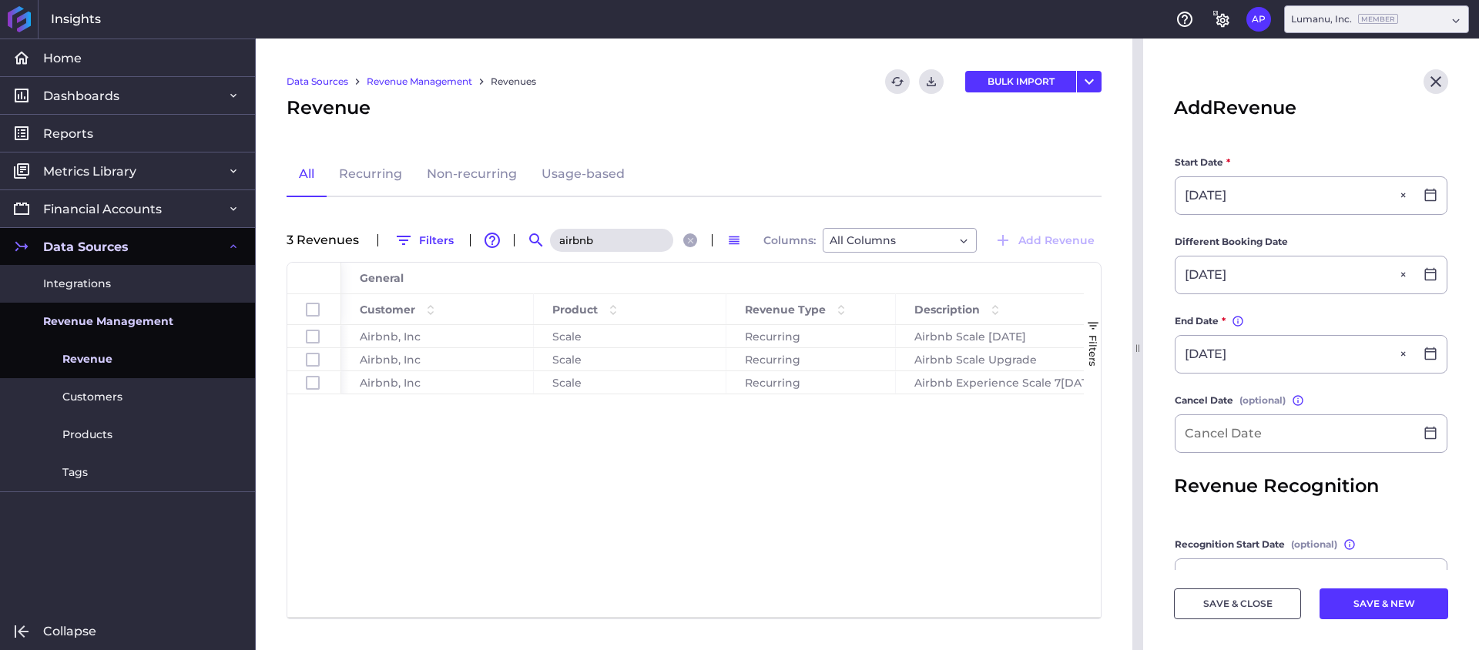
type input "0[DATE]"
click at [1277, 395] on span "(optional)" at bounding box center [1262, 400] width 46 height 15
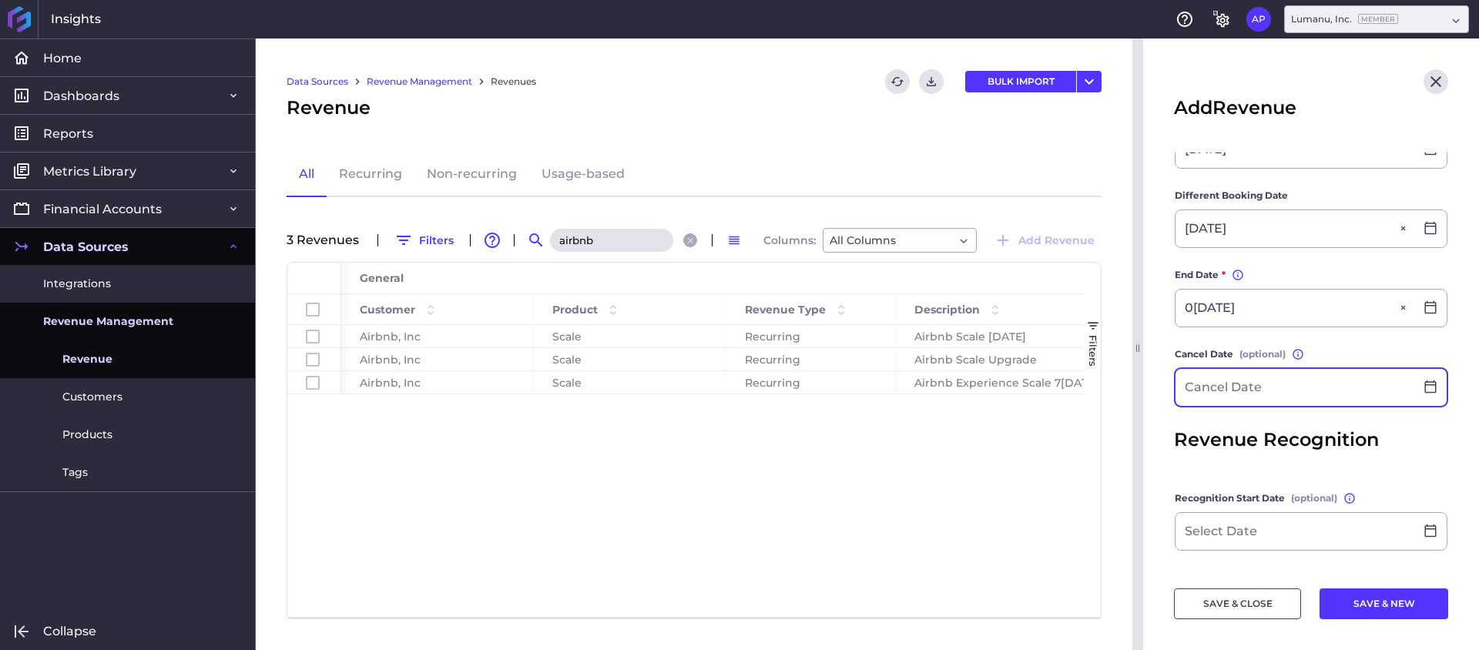
scroll to position [501, 0]
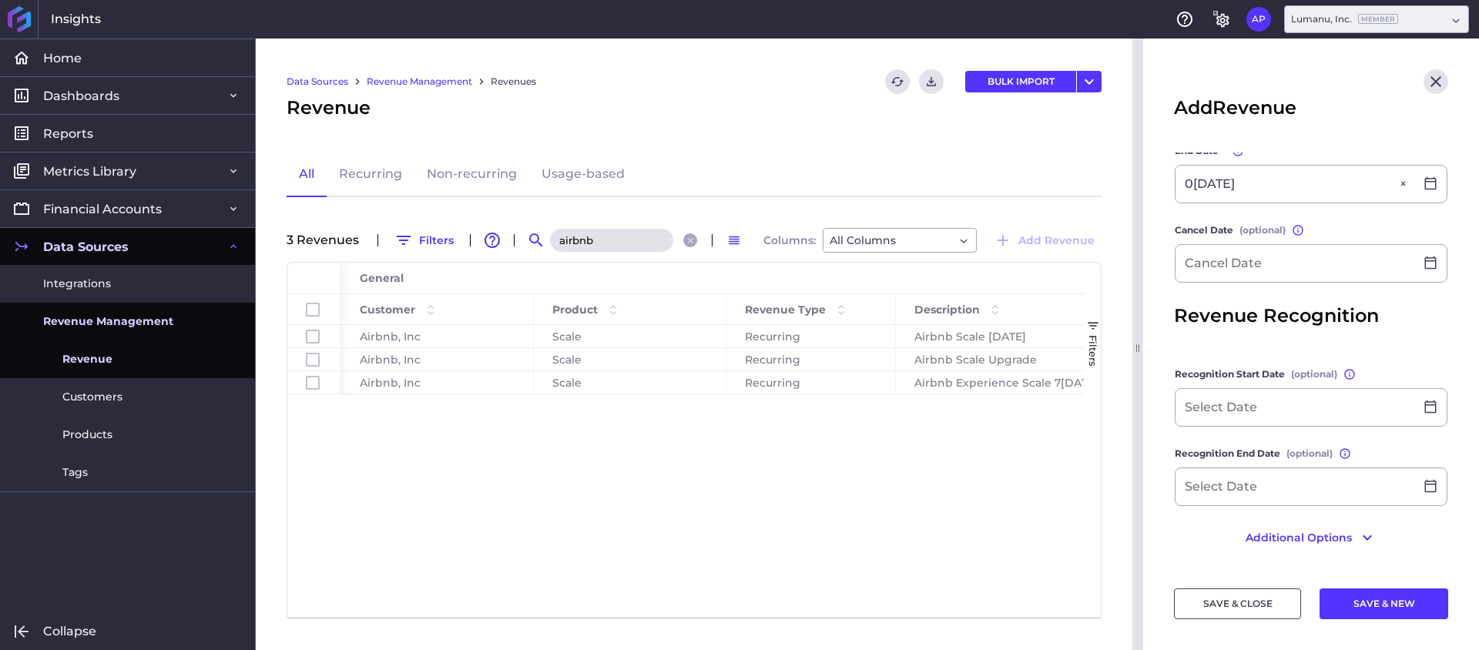
click at [1257, 600] on button "SAVE & CLOSE" at bounding box center [1237, 603] width 127 height 31
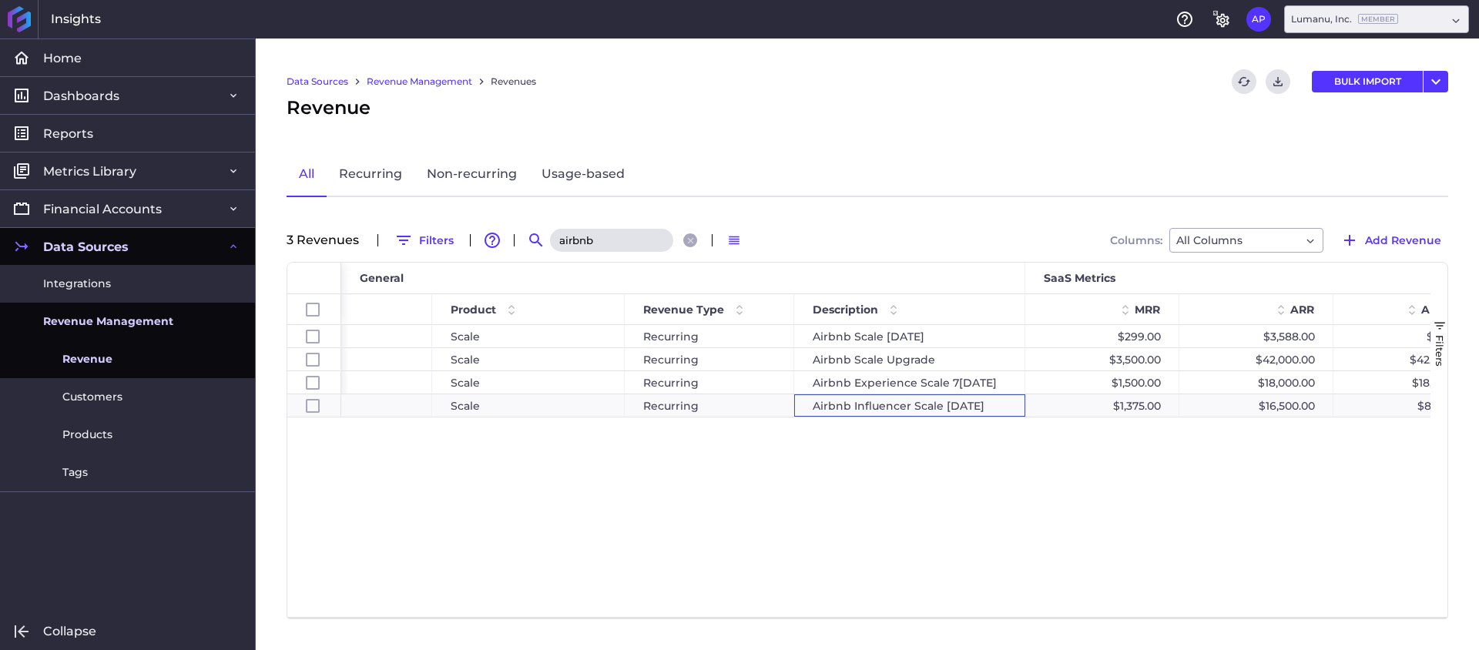
scroll to position [0, 0]
